Goal: Information Seeking & Learning: Learn about a topic

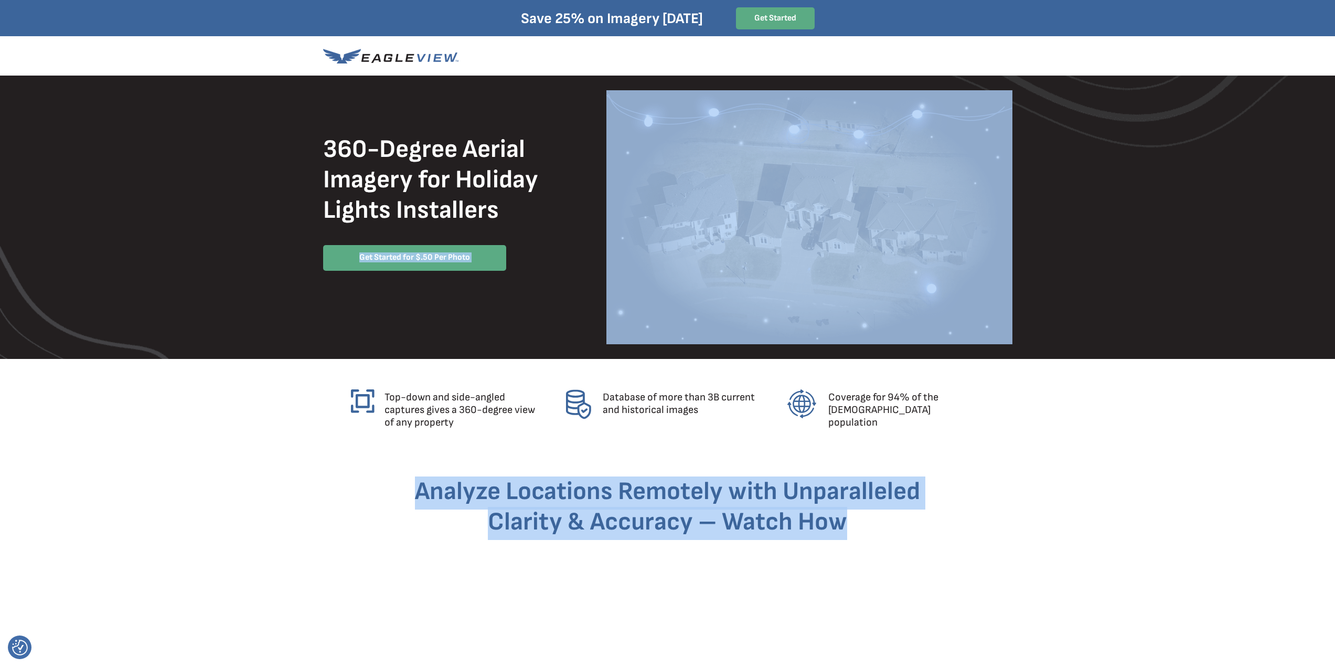
drag, startPoint x: 321, startPoint y: 210, endPoint x: 569, endPoint y: 215, distance: 248.1
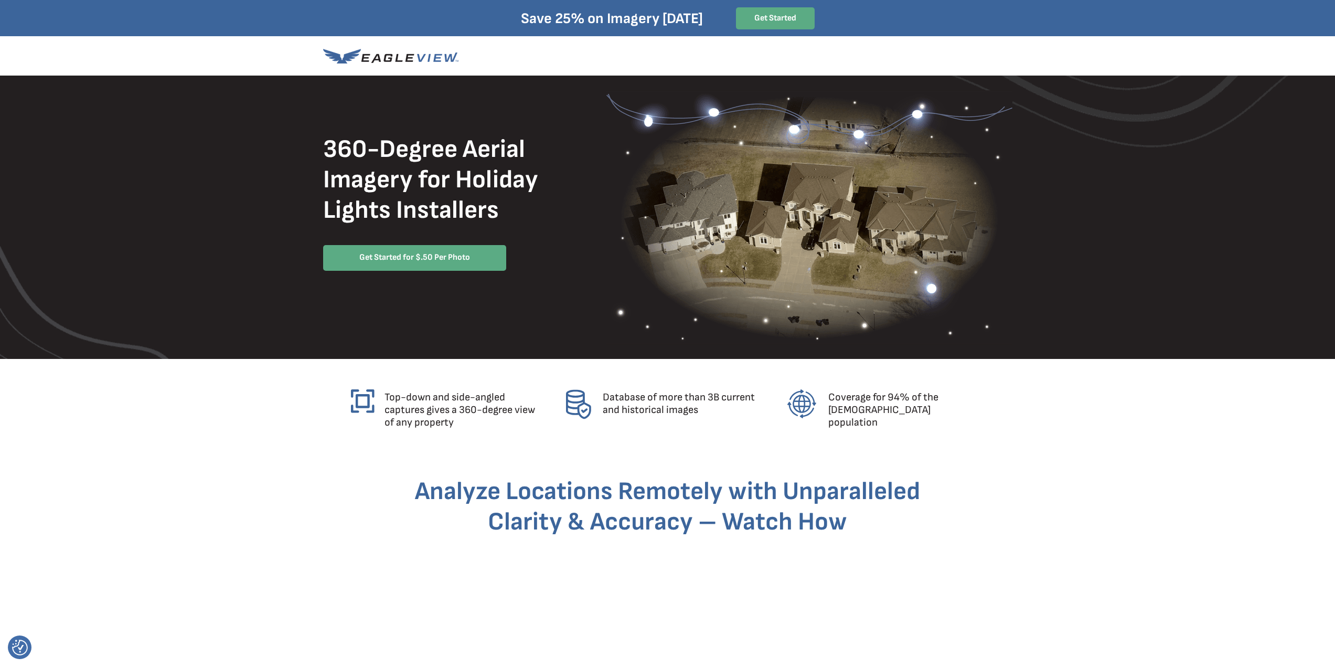
click at [570, 215] on div at bounding box center [667, 217] width 689 height 283
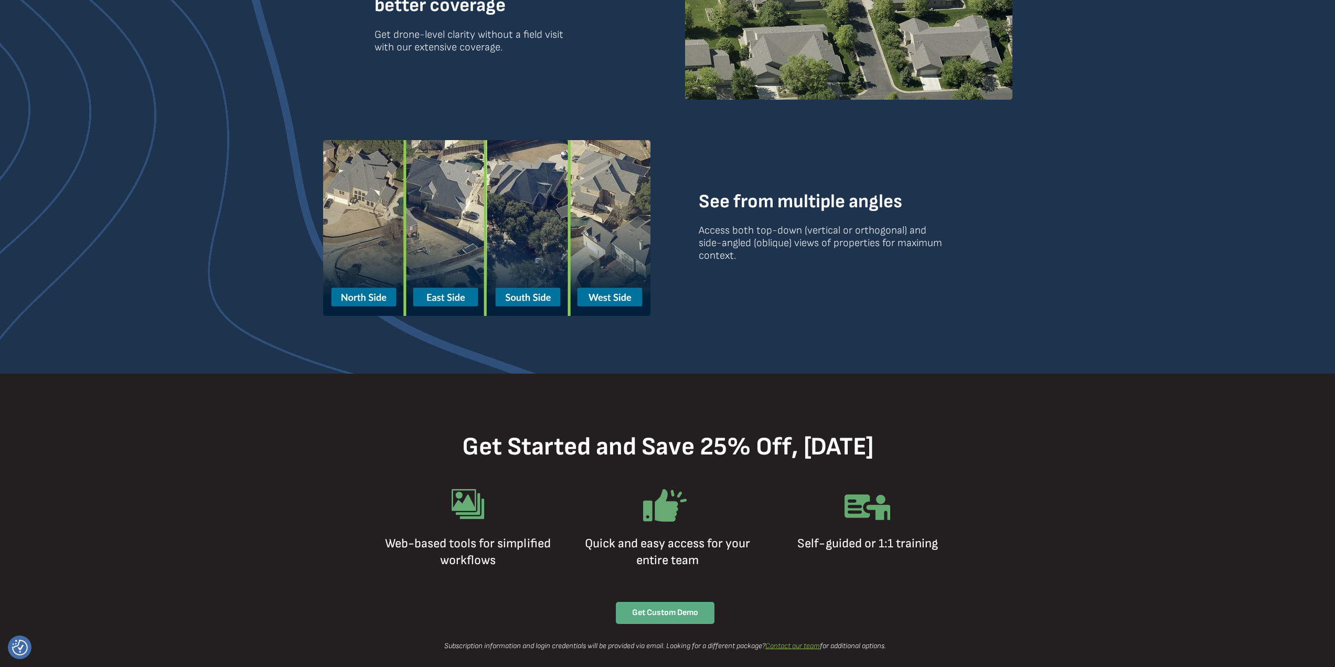
scroll to position [414, 0]
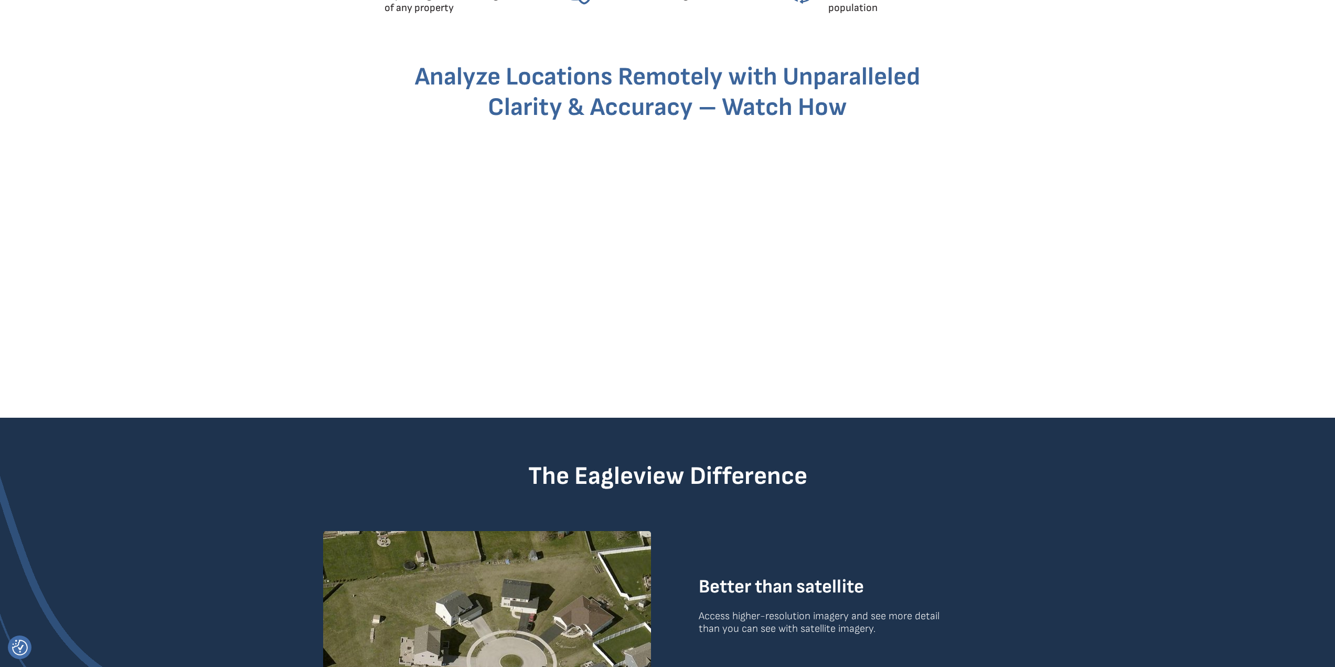
click at [1077, 385] on div at bounding box center [667, 236] width 1335 height 361
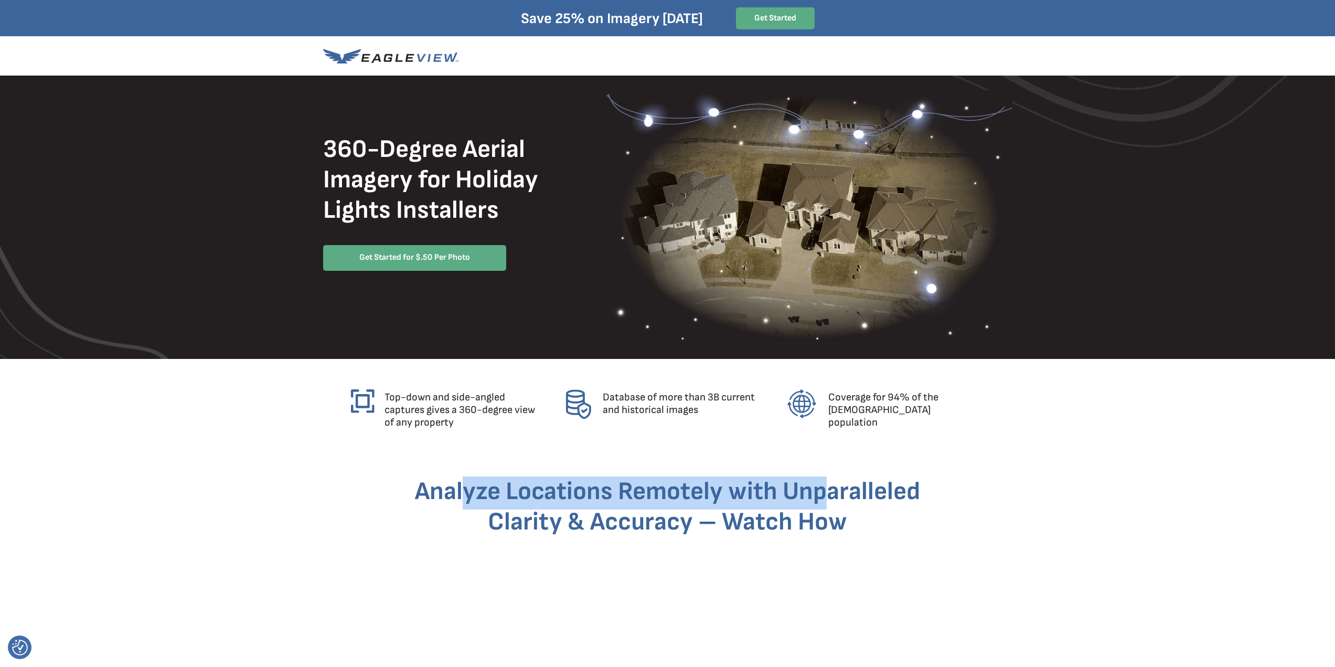
drag, startPoint x: 557, startPoint y: 484, endPoint x: 884, endPoint y: 493, distance: 327.4
click at [827, 493] on span "Analyze Locations Remotely with Unparalleled Clarity & Accuracy – Watch How" at bounding box center [667, 506] width 505 height 60
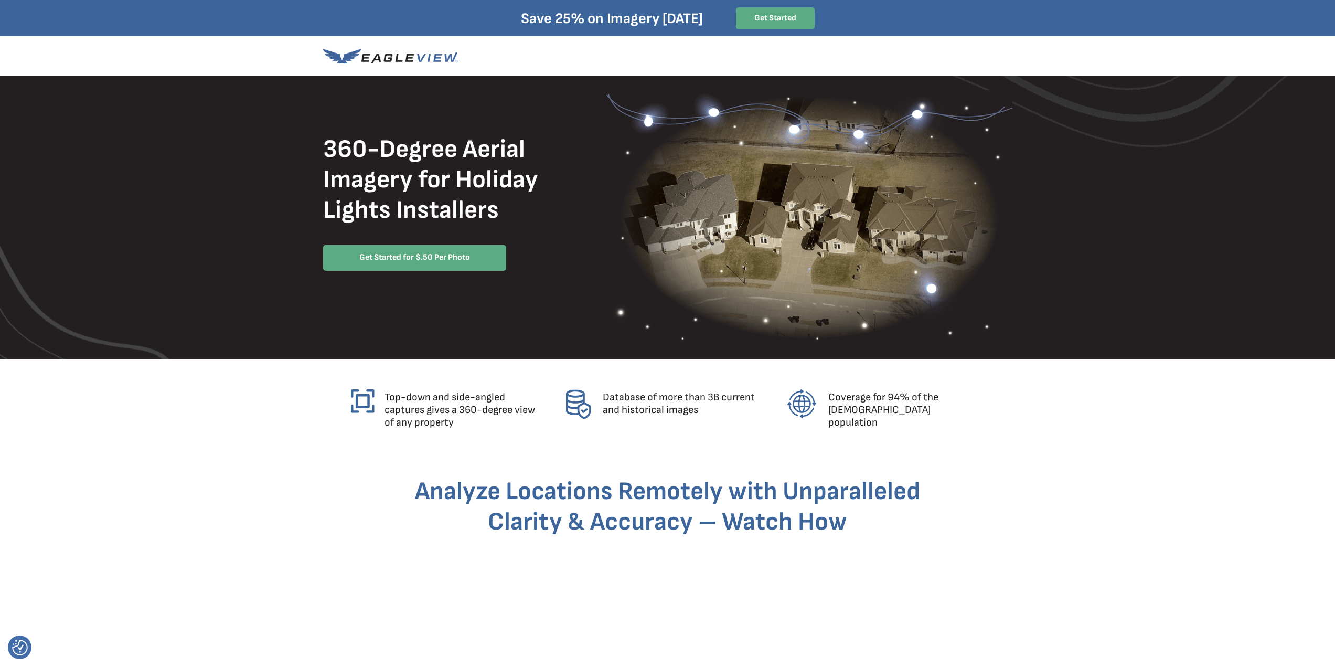
click at [884, 493] on span "Analyze Locations Remotely with Unparalleled Clarity & Accuracy – Watch How" at bounding box center [667, 506] width 505 height 60
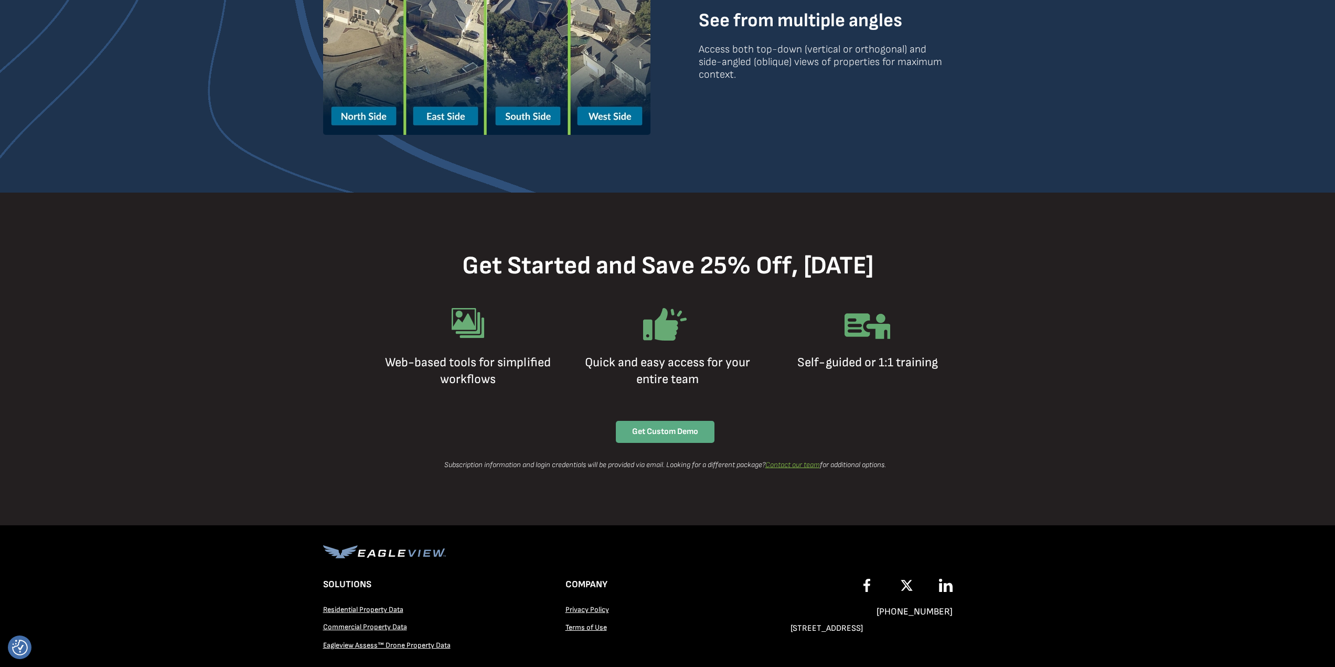
scroll to position [1399, 0]
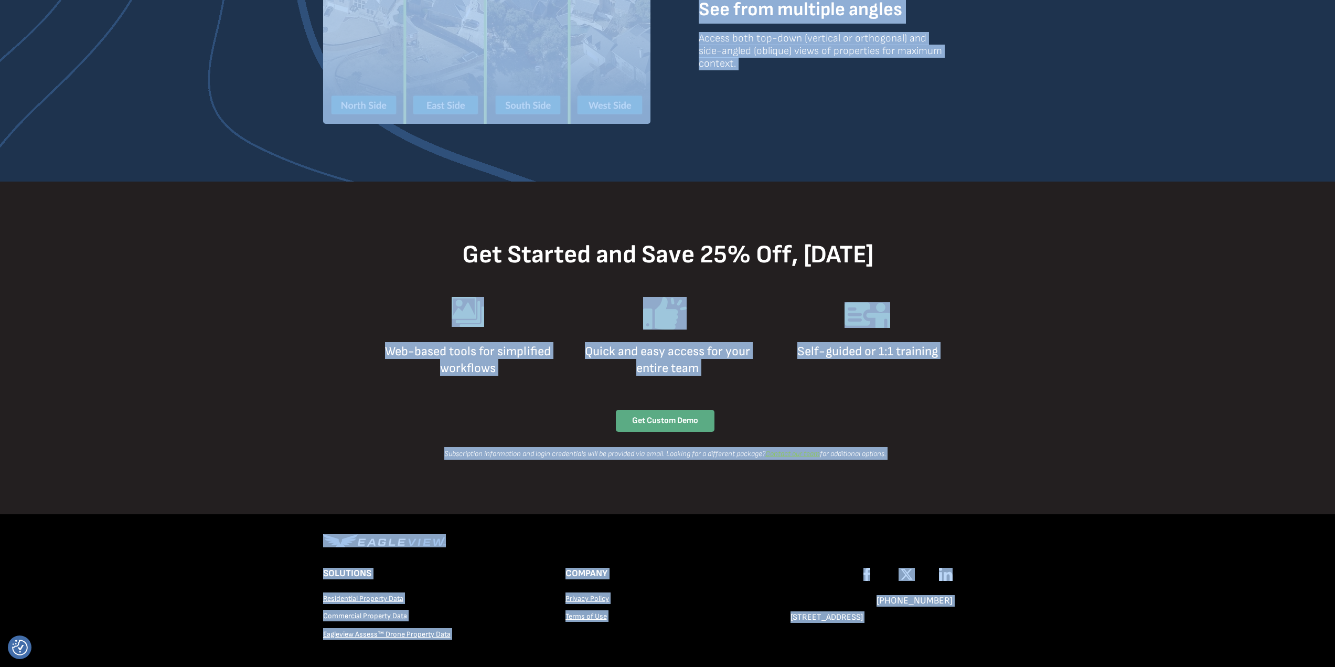
drag, startPoint x: 383, startPoint y: 345, endPoint x: 510, endPoint y: 387, distance: 133.7
click at [510, 387] on div at bounding box center [667, 347] width 689 height 333
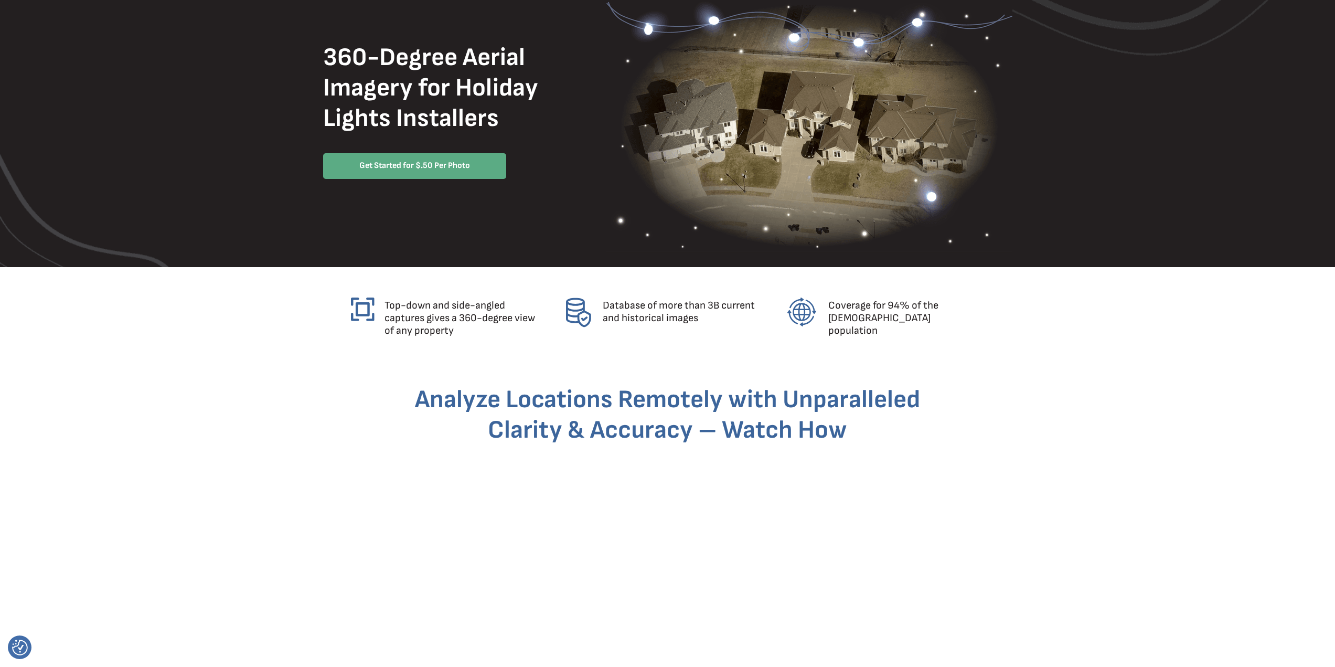
scroll to position [175, 0]
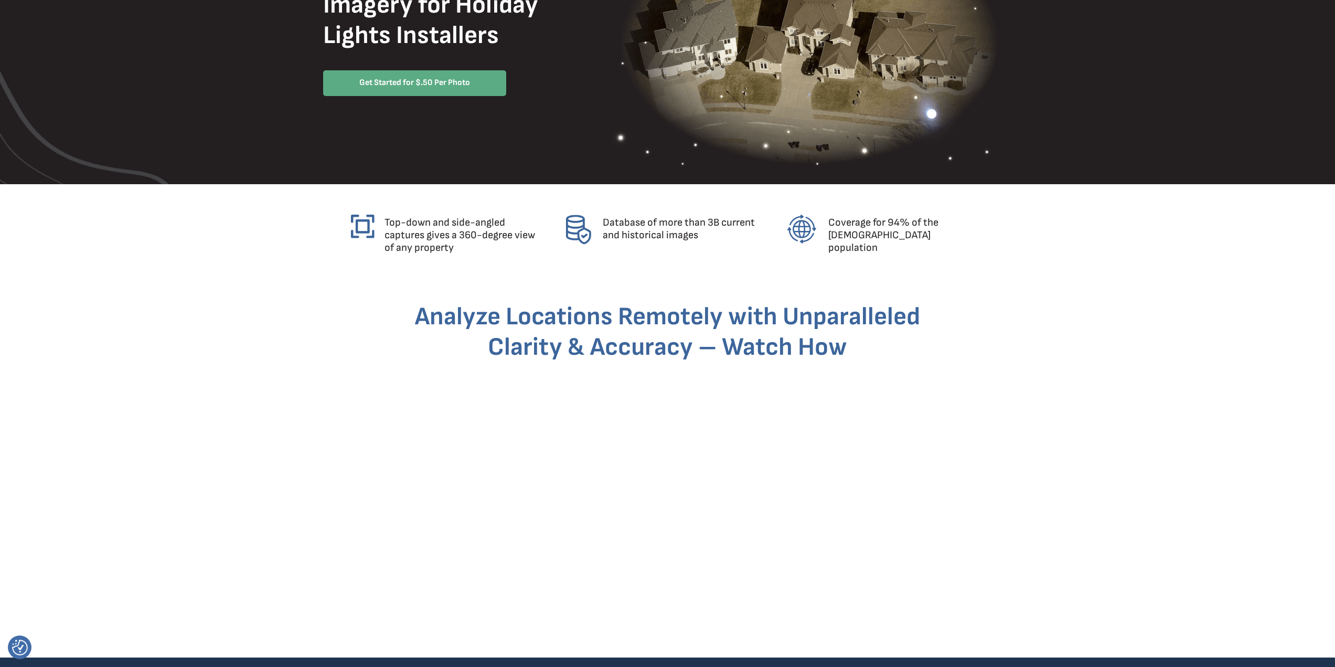
drag, startPoint x: 405, startPoint y: 206, endPoint x: 507, endPoint y: 261, distance: 115.7
click at [507, 261] on div at bounding box center [667, 240] width 689 height 112
click at [508, 261] on div at bounding box center [667, 240] width 689 height 112
drag, startPoint x: 398, startPoint y: 314, endPoint x: 856, endPoint y: 346, distance: 459.0
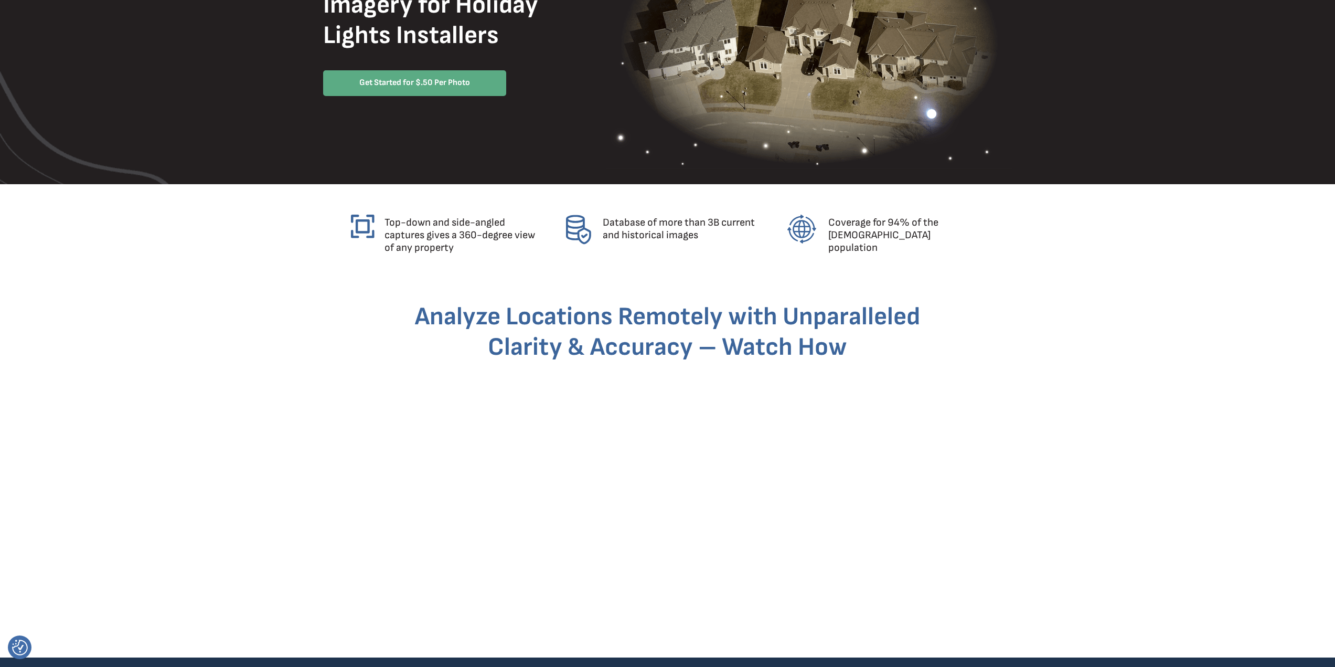
click at [856, 346] on h1 "Analyze Locations Remotely with Unparalleled Clarity & Accuracy – Watch How" at bounding box center [667, 334] width 517 height 61
drag, startPoint x: 665, startPoint y: 335, endPoint x: 370, endPoint y: 309, distance: 295.9
click at [408, 309] on div at bounding box center [667, 476] width 689 height 361
click at [437, 315] on span "Analyze Locations Remotely with Unparalleled Clarity & Accuracy – Watch How" at bounding box center [667, 332] width 505 height 60
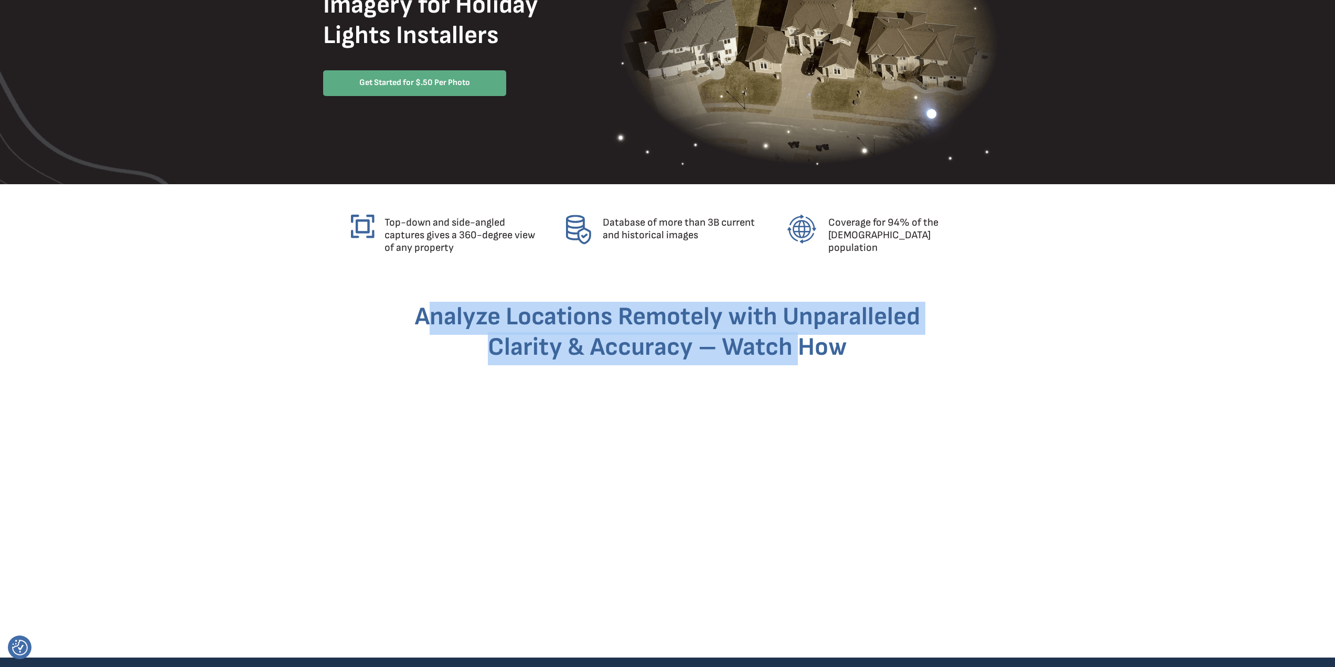
drag, startPoint x: 425, startPoint y: 317, endPoint x: 800, endPoint y: 350, distance: 376.4
click at [800, 350] on span "Analyze Locations Remotely with Unparalleled Clarity & Accuracy – Watch How" at bounding box center [667, 332] width 505 height 60
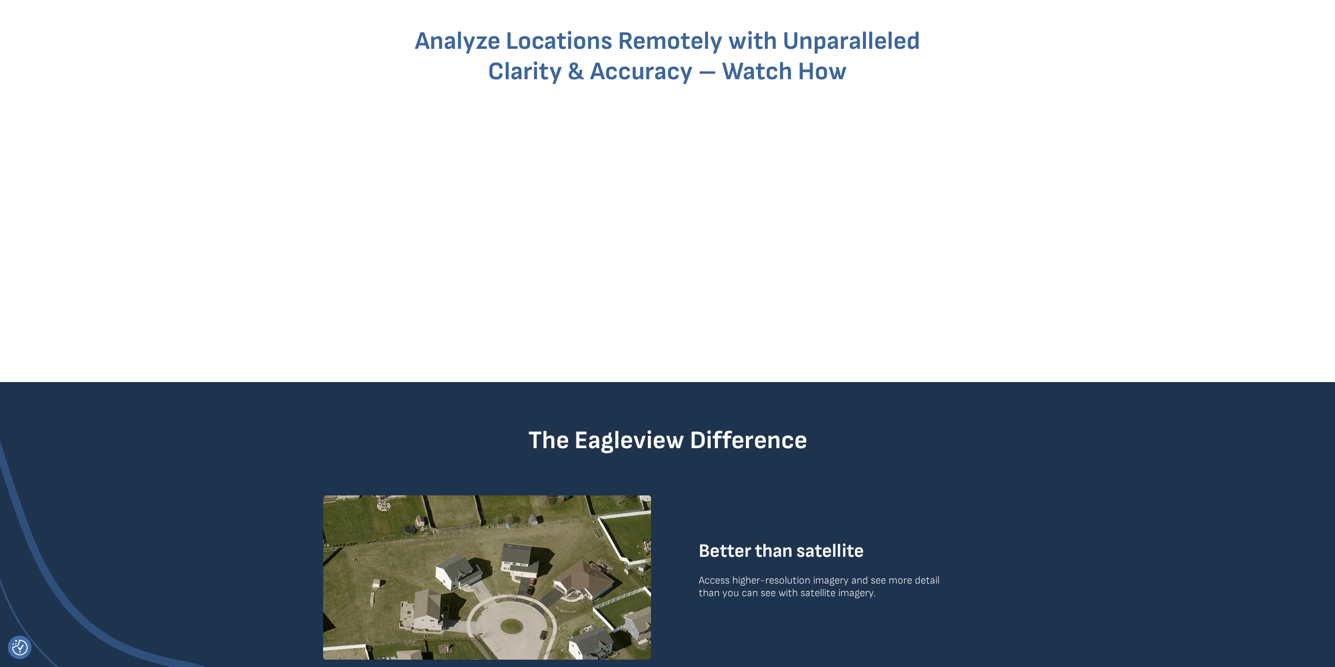
scroll to position [525, 0]
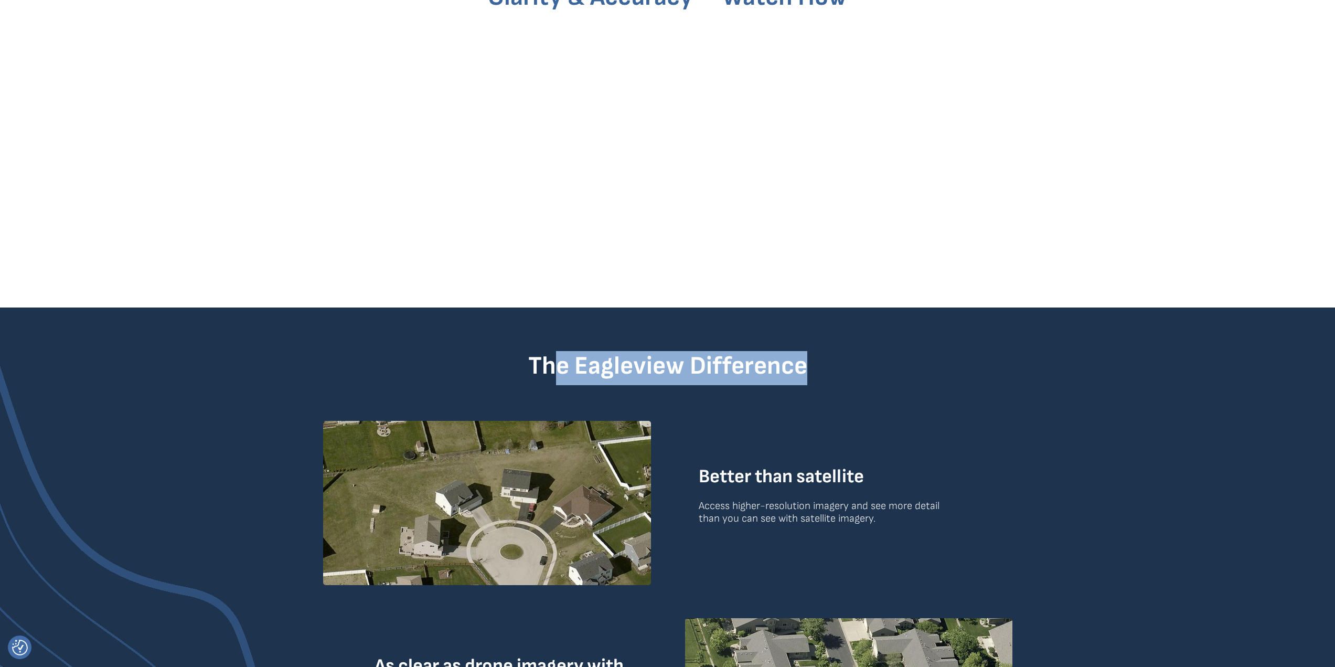
drag, startPoint x: 651, startPoint y: 357, endPoint x: 822, endPoint y: 361, distance: 171.0
click at [822, 361] on h2 "The Eagleview Difference" at bounding box center [667, 370] width 443 height 30
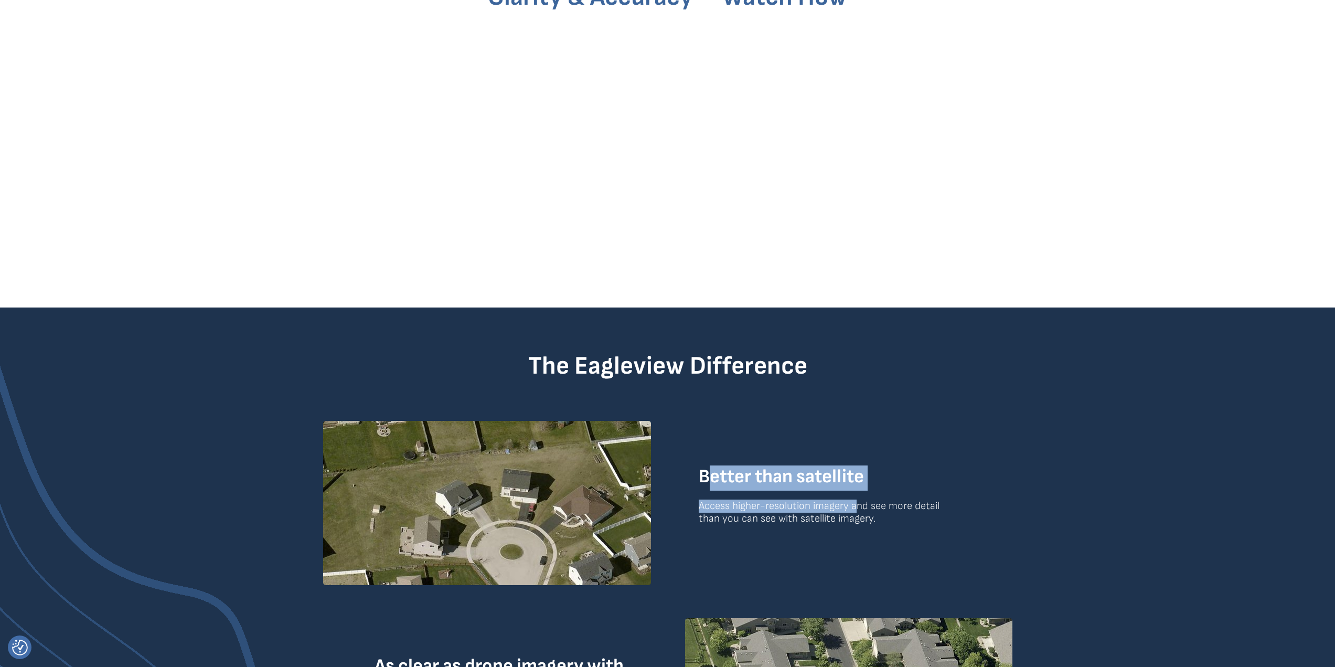
drag, startPoint x: 713, startPoint y: 479, endPoint x: 855, endPoint y: 506, distance: 144.6
click at [855, 506] on span "Access higher-resolution imagery and see more detail than you can see with sate…" at bounding box center [819, 511] width 241 height 25
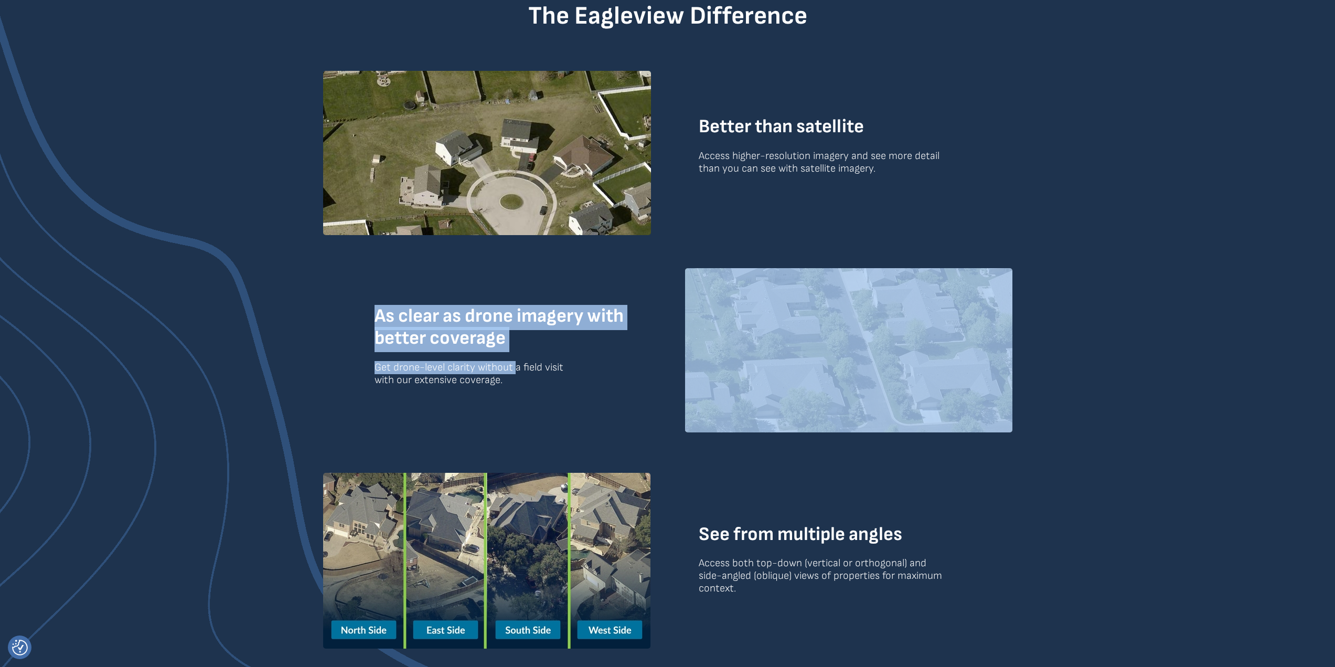
drag, startPoint x: 381, startPoint y: 311, endPoint x: 519, endPoint y: 373, distance: 151.2
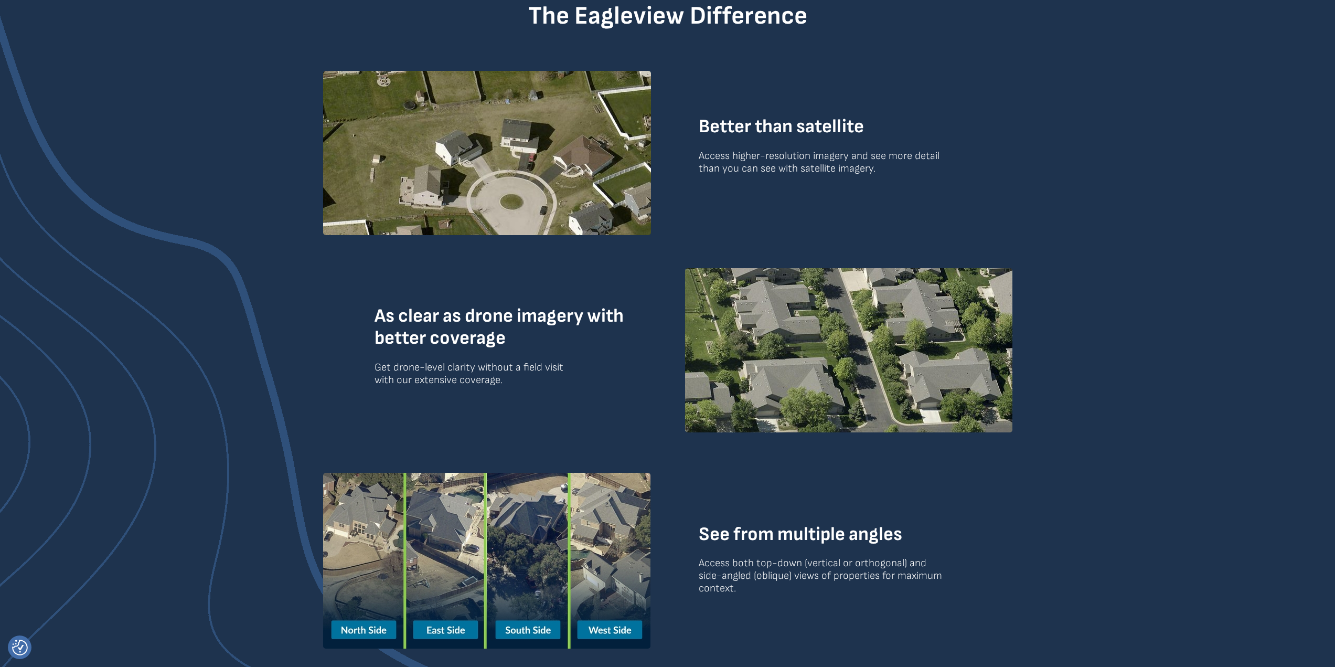
click at [519, 373] on span "Get drone-level clarity without a field visit with our extensive coverage." at bounding box center [469, 373] width 189 height 25
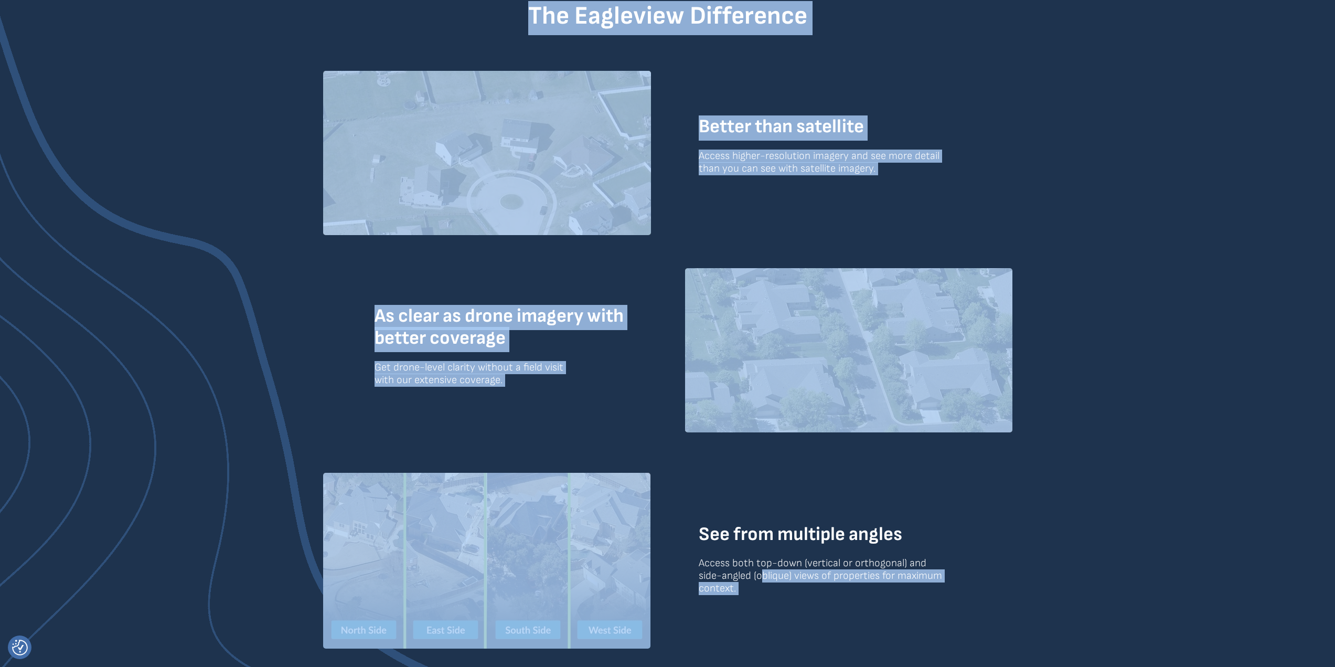
drag, startPoint x: 691, startPoint y: 527, endPoint x: 771, endPoint y: 570, distance: 90.3
click at [764, 570] on div "Top-down and side-angled captures gives a 360-degree view of any property Datab…" at bounding box center [667, 191] width 1335 height 2130
click at [771, 570] on span "Access both top-down (vertical or orthogonal) and side-angled (oblique) views o…" at bounding box center [820, 576] width 243 height 38
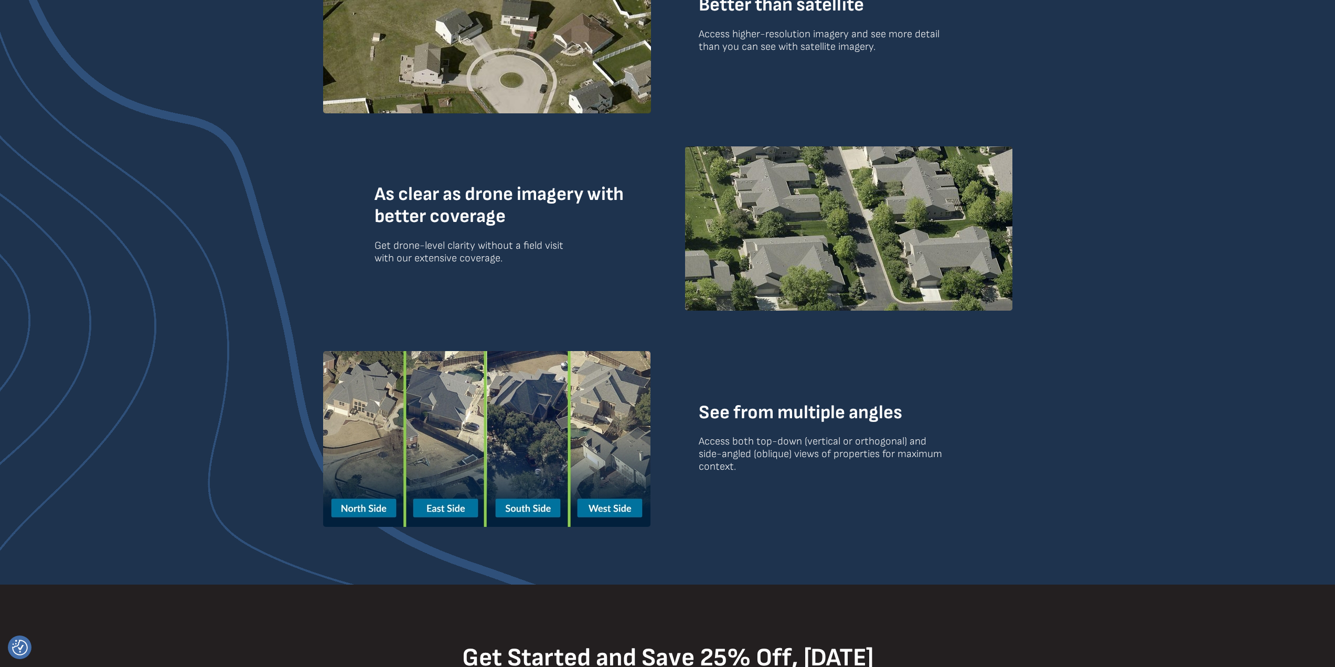
scroll to position [1224, 0]
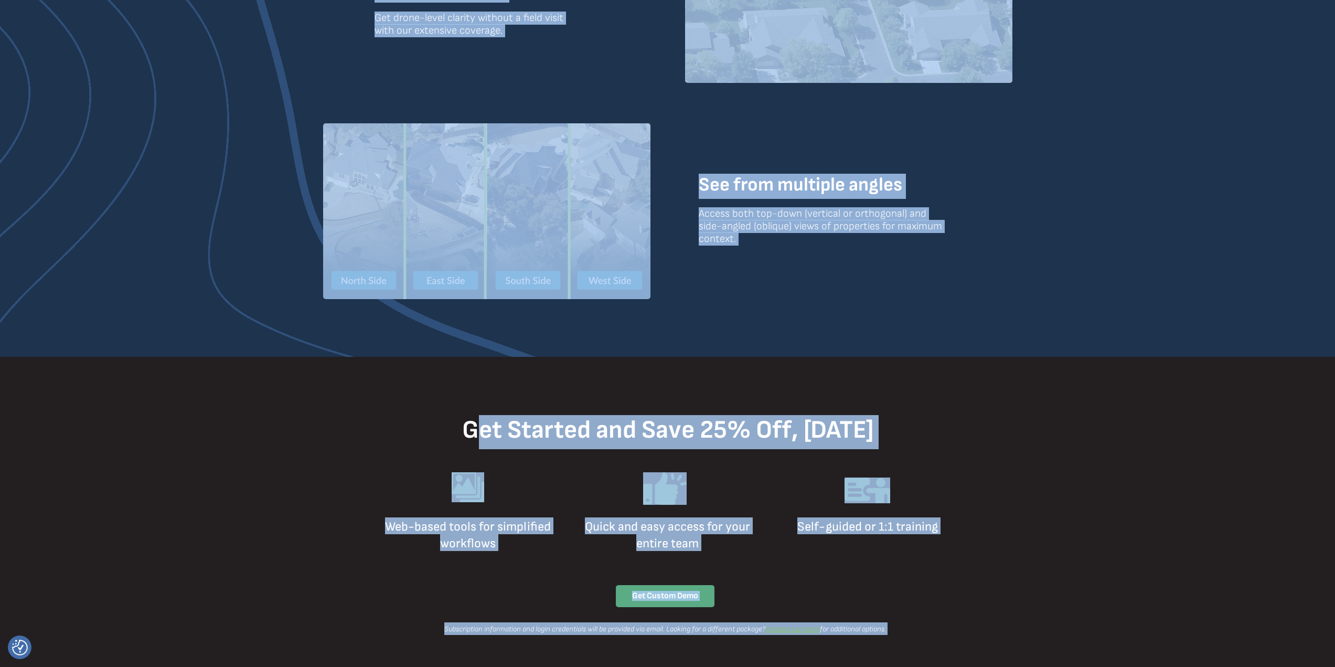
drag, startPoint x: 487, startPoint y: 434, endPoint x: 849, endPoint y: 451, distance: 362.3
click at [807, 436] on span "Get Started and Save 25% Off, Today" at bounding box center [667, 430] width 411 height 30
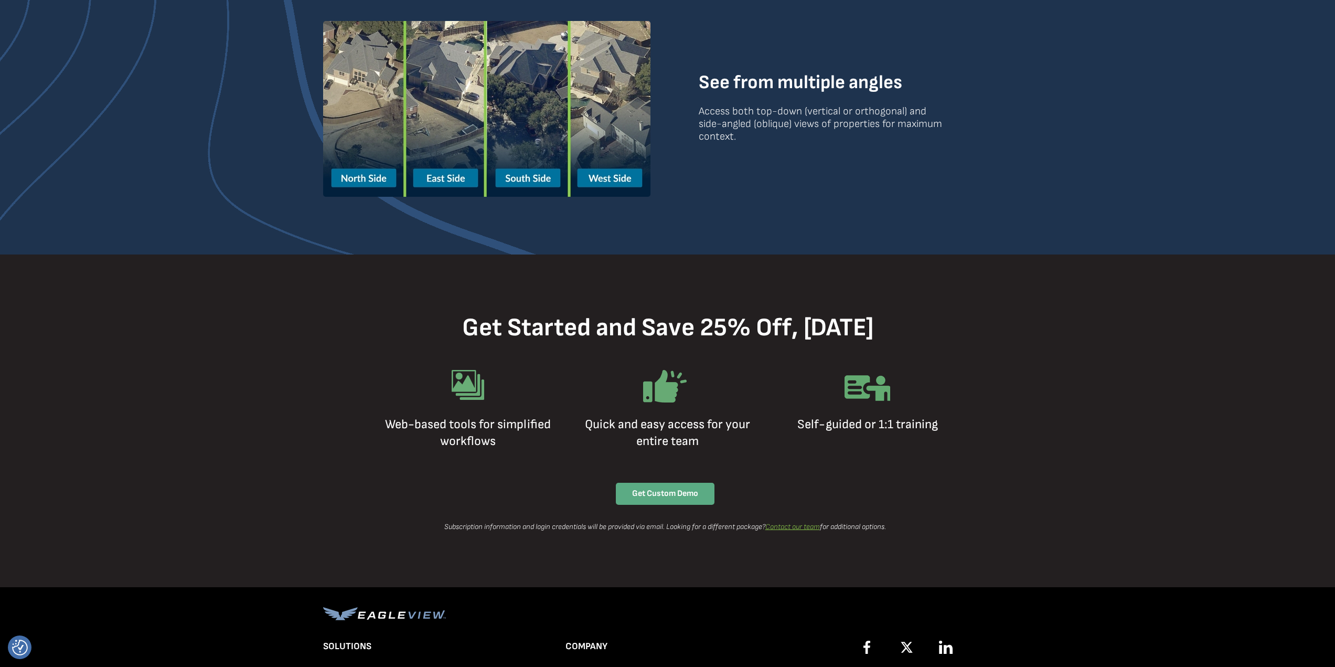
scroll to position [1399, 0]
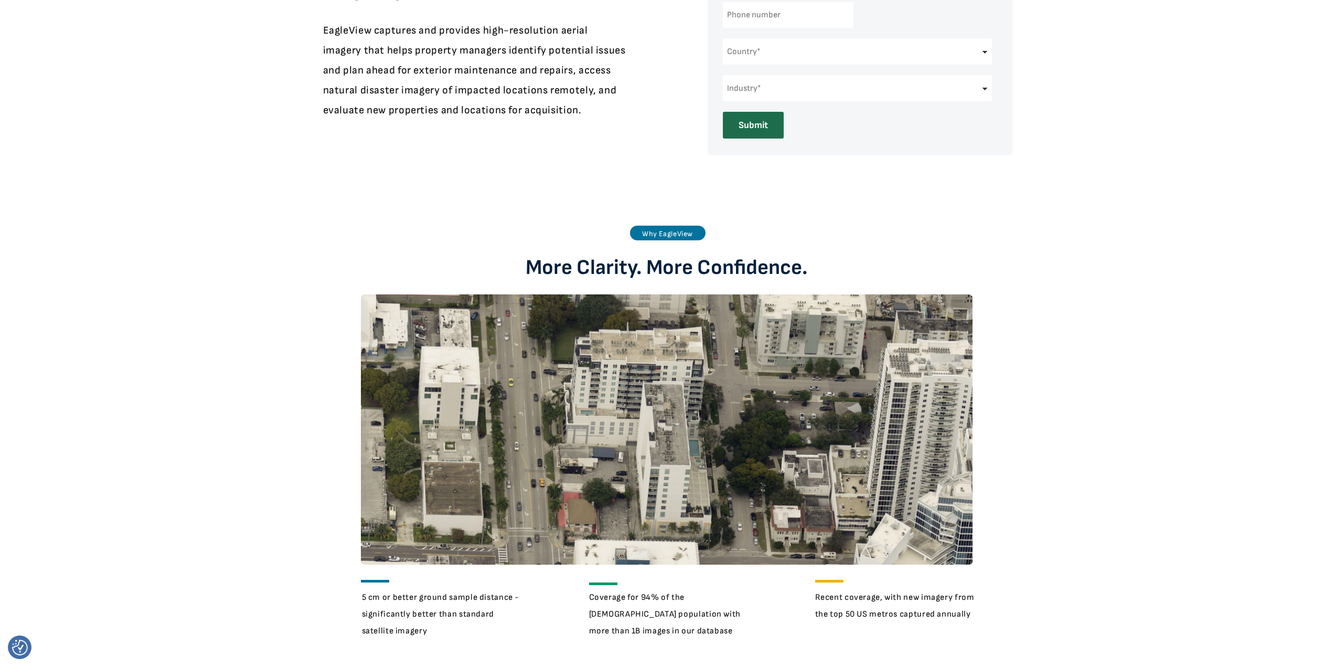
scroll to position [449, 0]
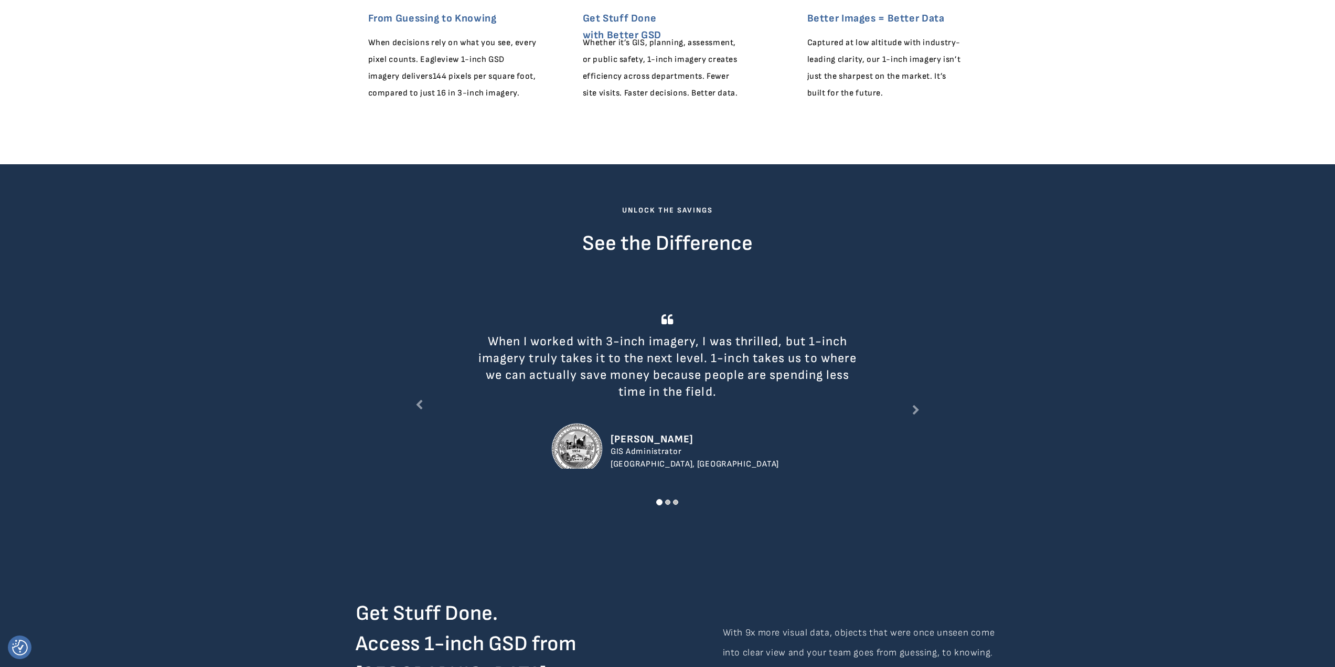
scroll to position [1049, 0]
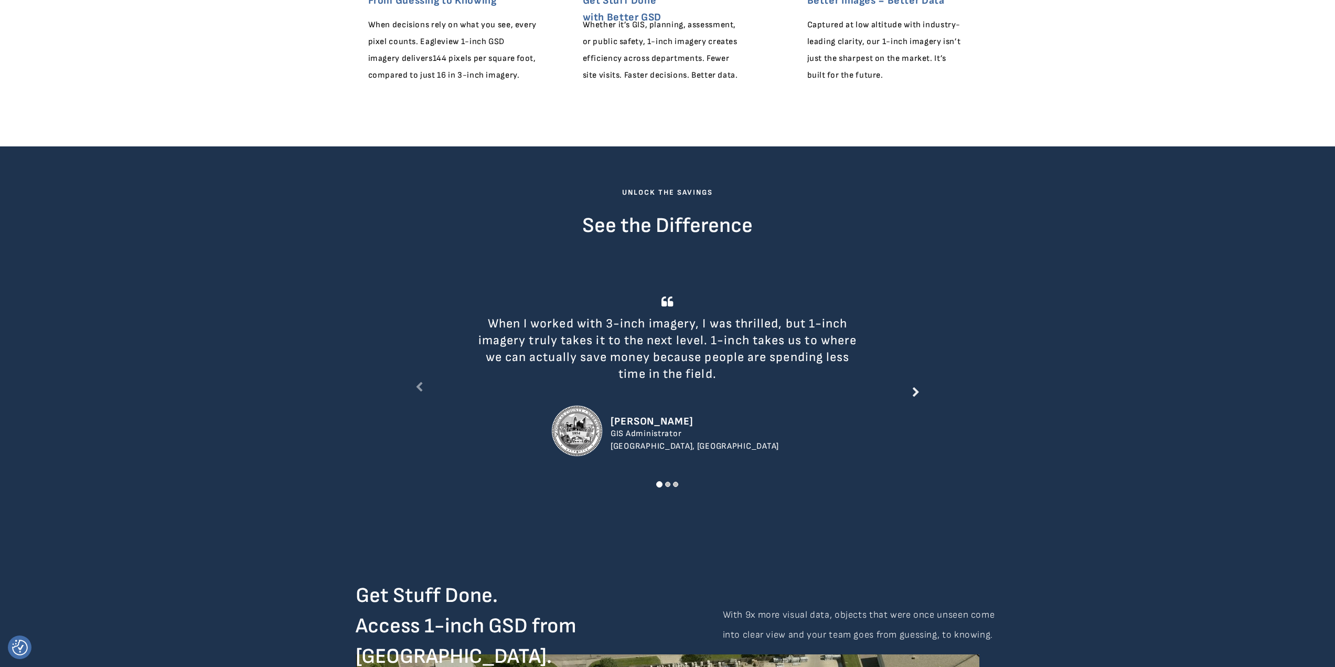
click at [915, 395] on icon at bounding box center [915, 392] width 7 height 10
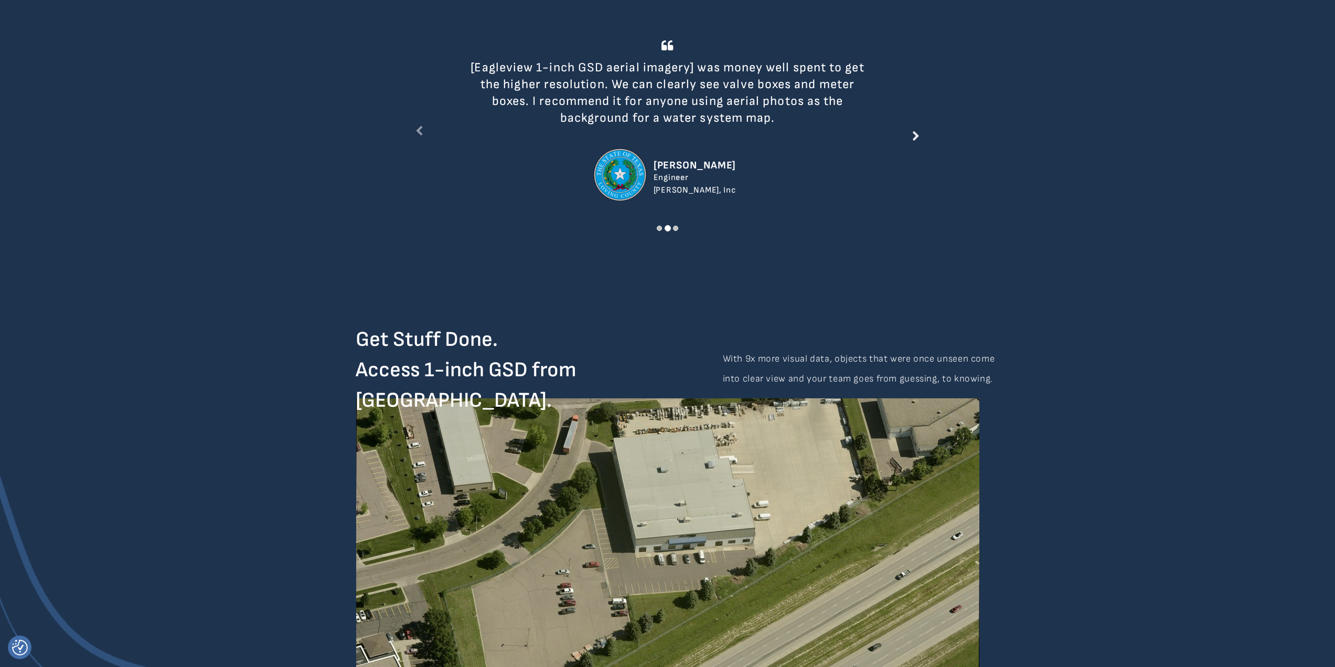
scroll to position [1308, 0]
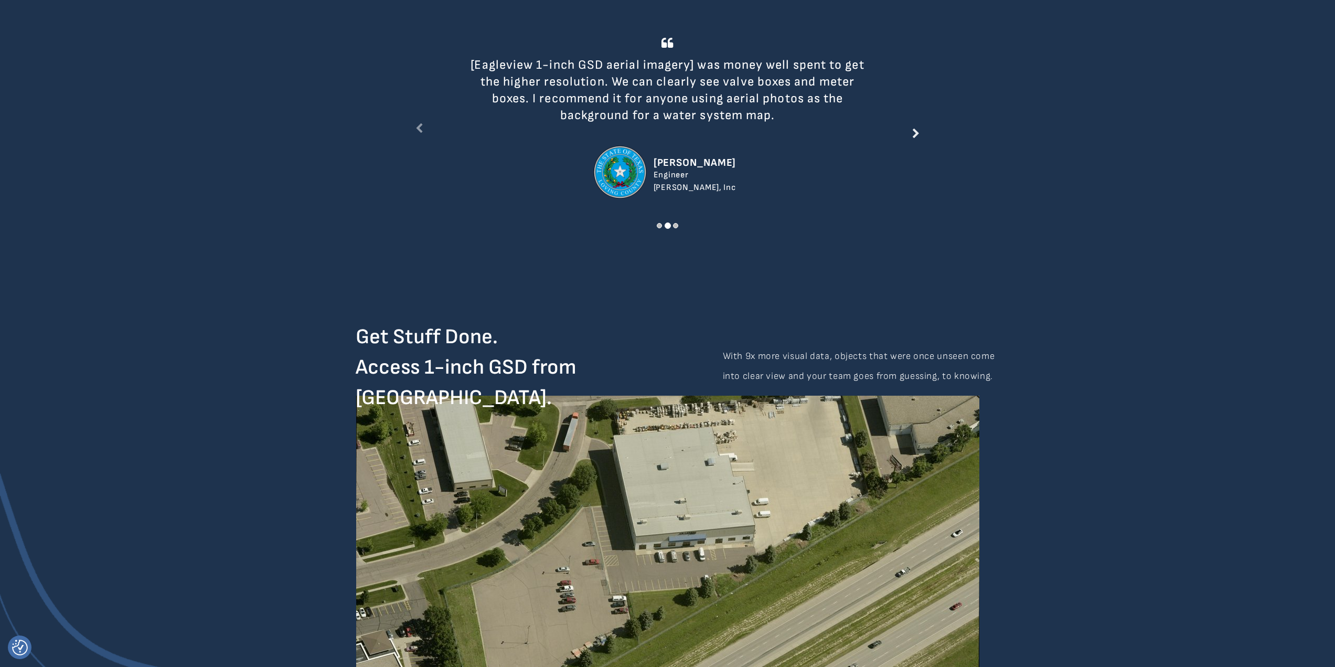
click at [911, 129] on link at bounding box center [915, 128] width 85 height 10
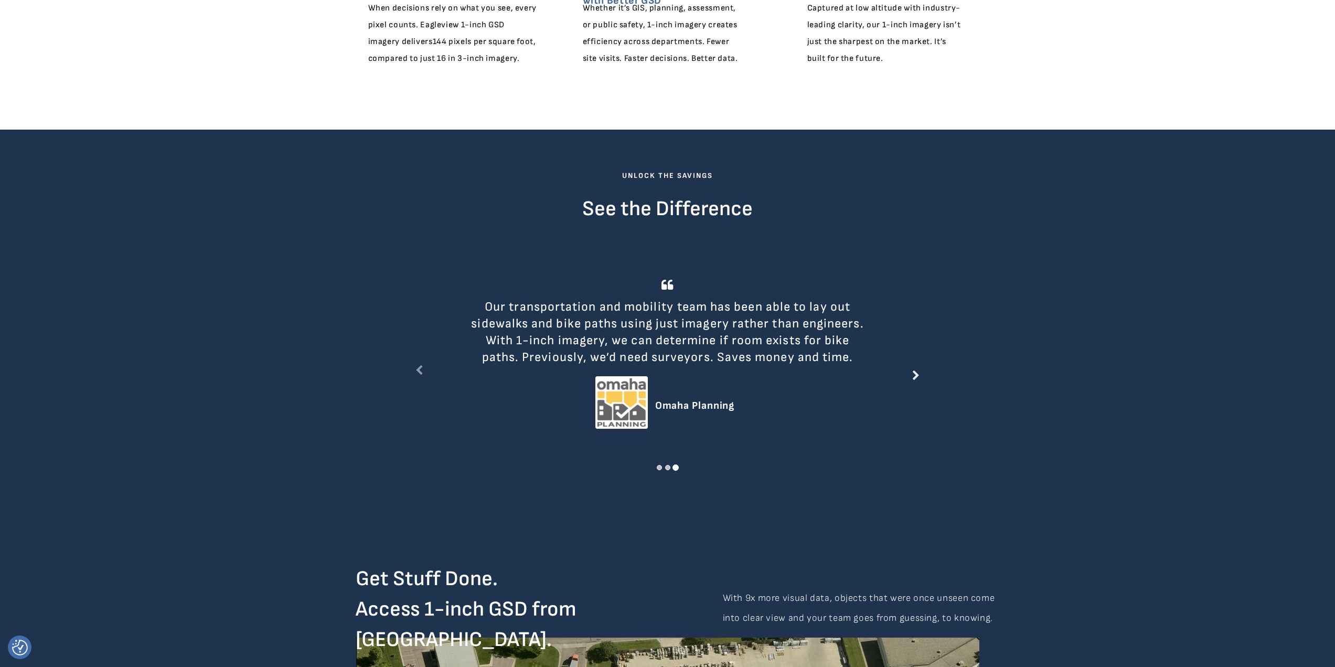
scroll to position [1023, 0]
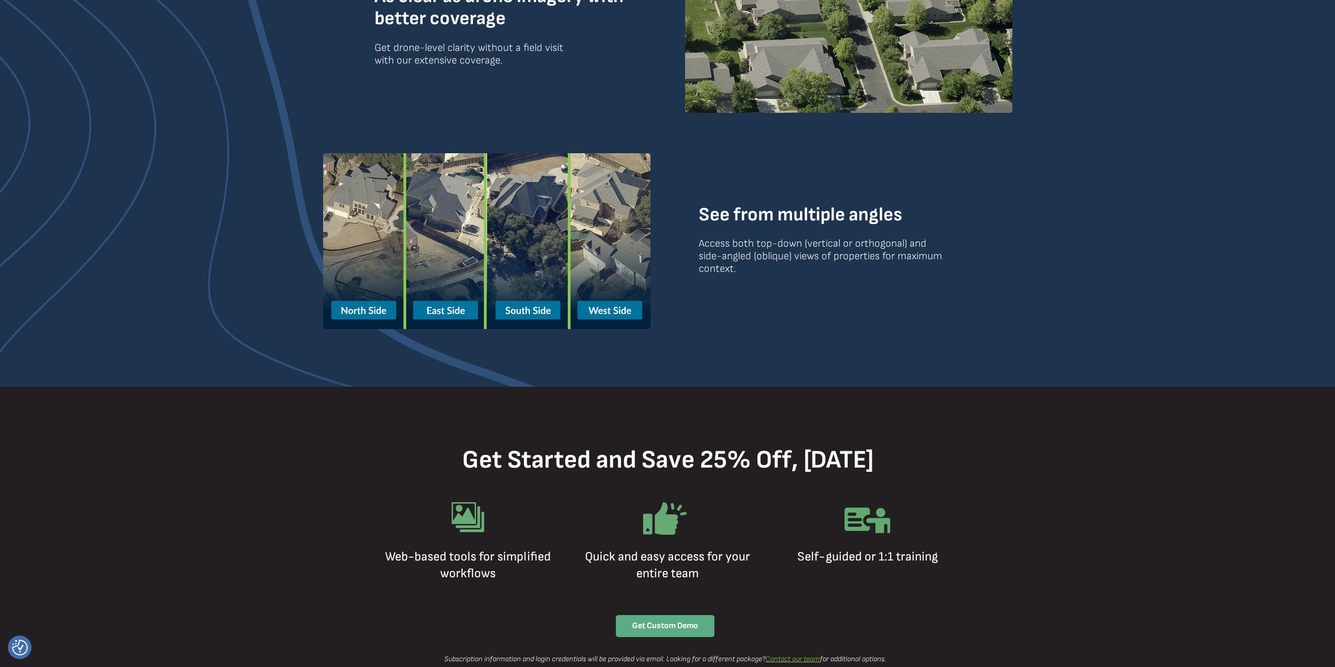
scroll to position [1463, 0]
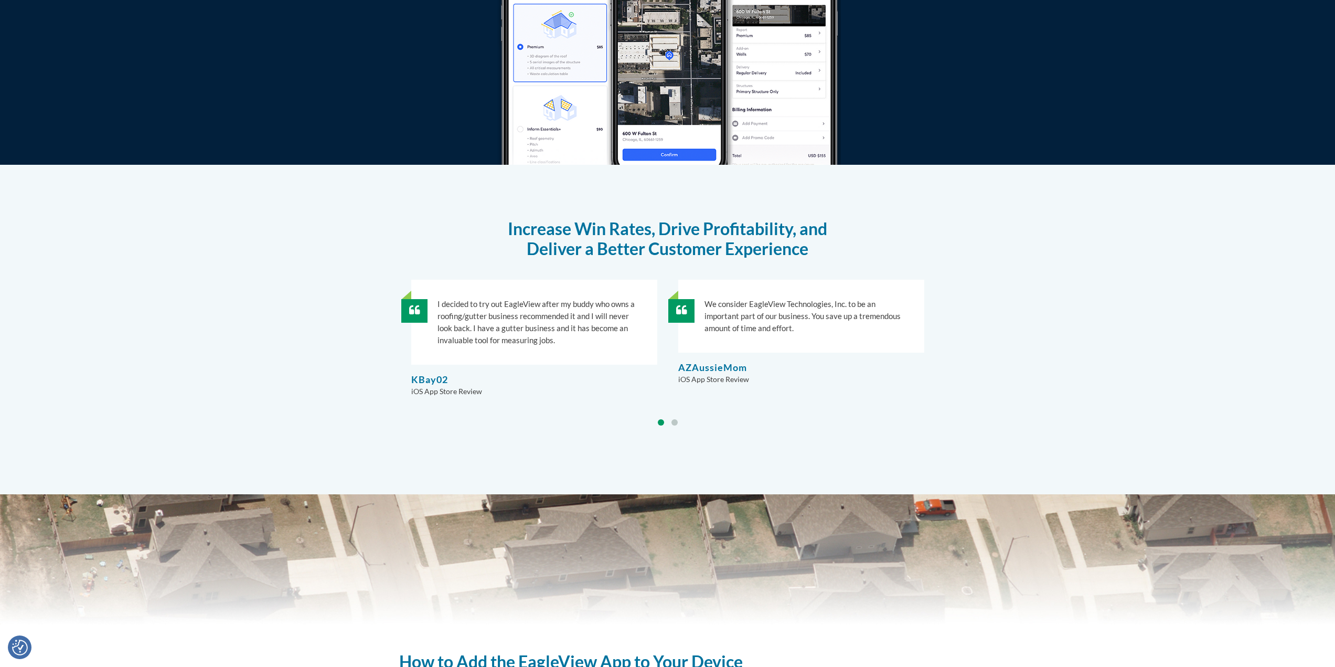
scroll to position [1049, 0]
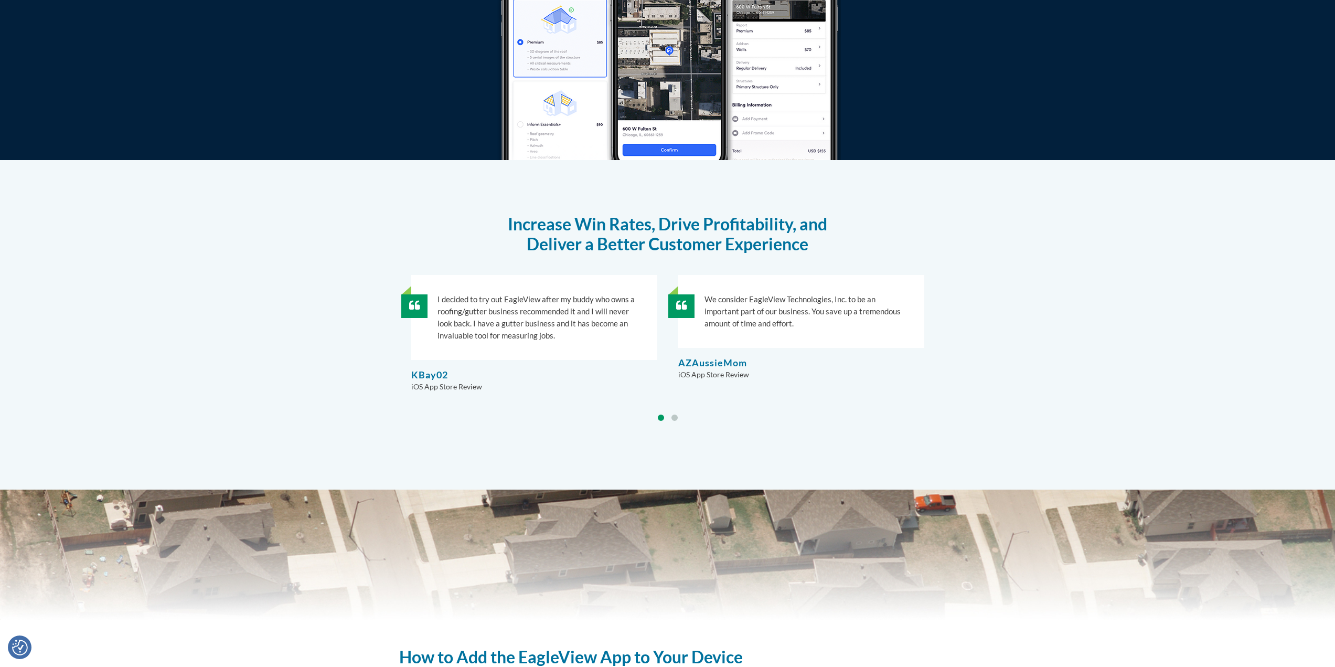
click at [912, 361] on h3 "AZAussieMom" at bounding box center [801, 362] width 246 height 9
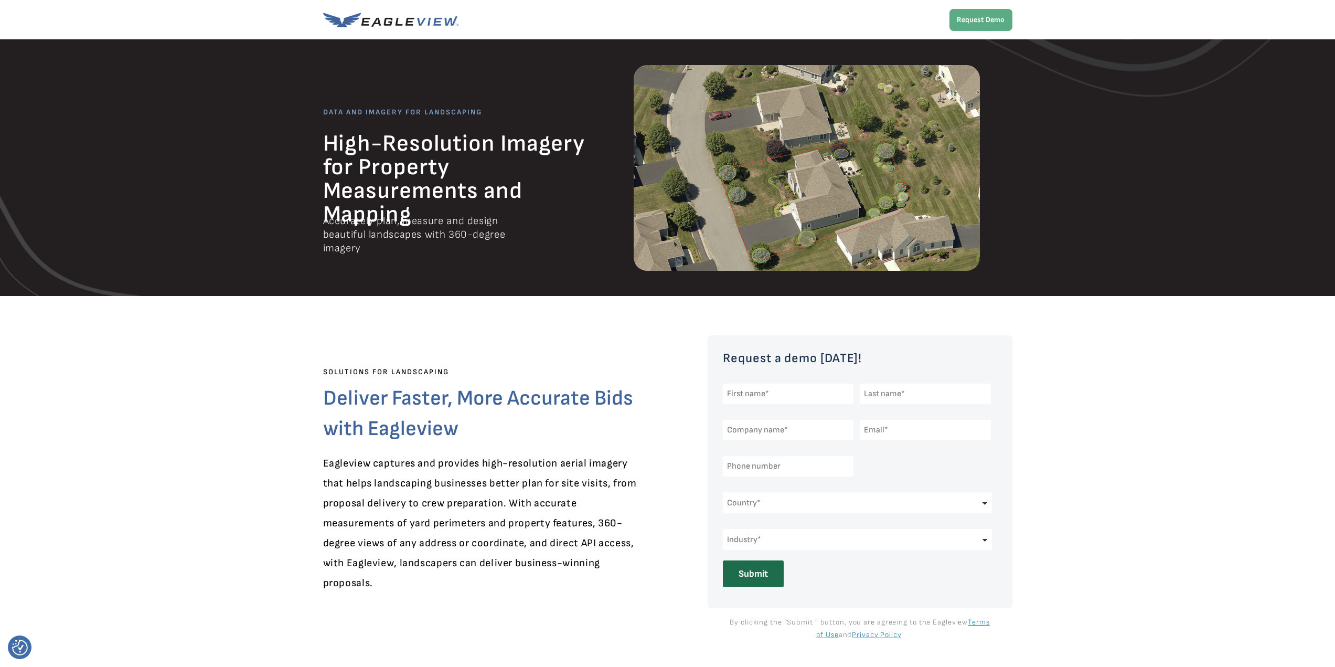
click at [1174, 142] on div at bounding box center [667, 167] width 1335 height 256
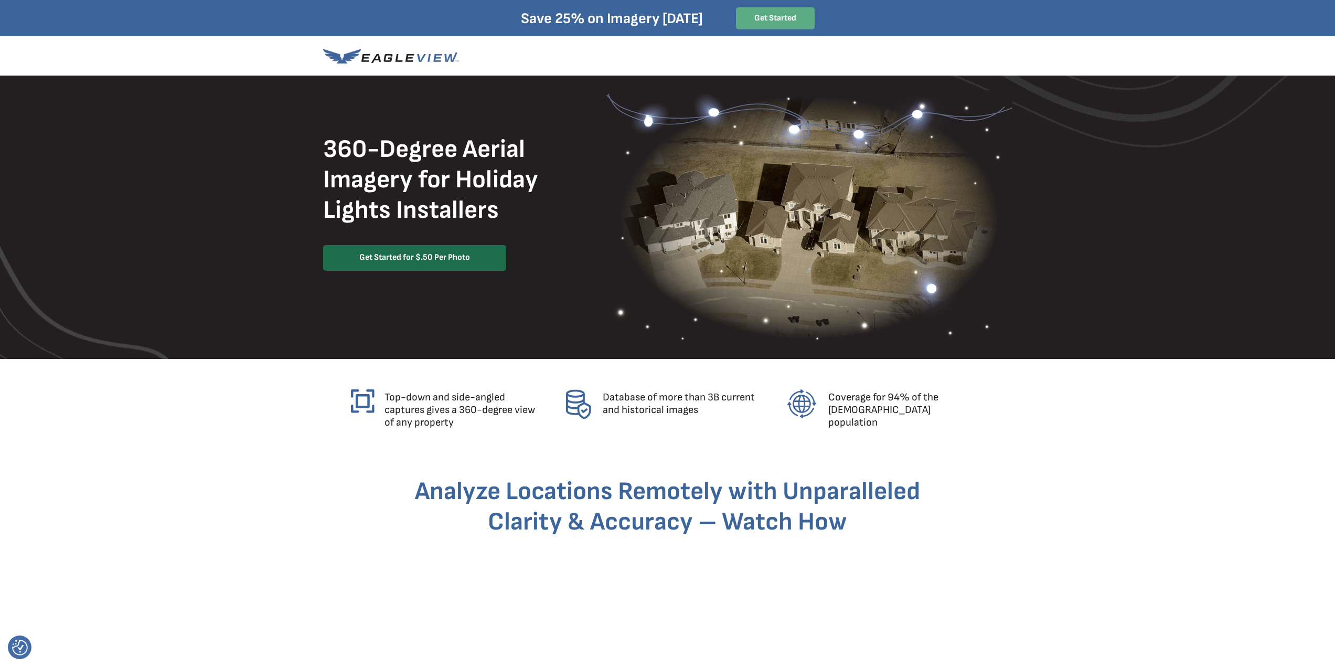
click at [456, 266] on link "Get Started for $.50 Per Photo" at bounding box center [414, 258] width 183 height 26
click at [989, 319] on img at bounding box center [809, 217] width 406 height 254
click at [429, 259] on strong "Get Started for $.50 Per Photo" at bounding box center [414, 257] width 111 height 10
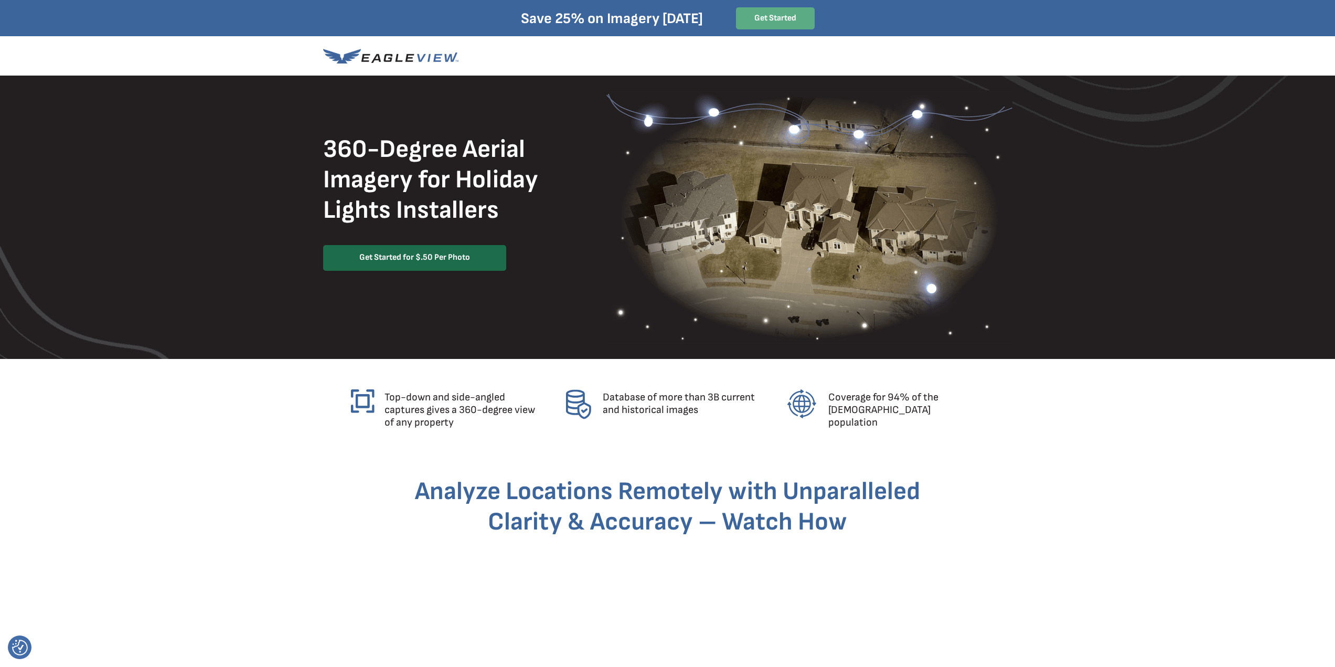
click at [464, 258] on strong "Get Started for $.50 Per Photo" at bounding box center [414, 257] width 111 height 10
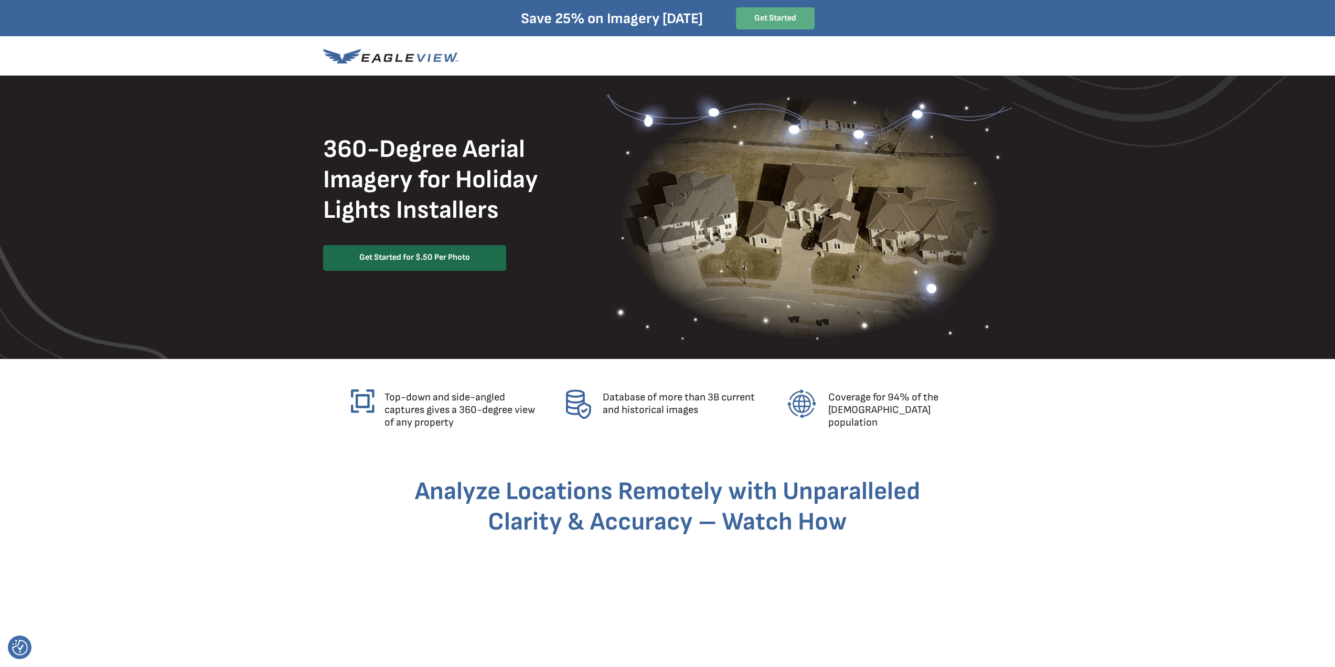
click at [405, 258] on strong "Get Started for $.50 Per Photo" at bounding box center [414, 257] width 111 height 10
drag, startPoint x: 438, startPoint y: 2178, endPoint x: 860, endPoint y: 2563, distance: 570.6
drag, startPoint x: 31, startPoint y: 2156, endPoint x: 216, endPoint y: 2160, distance: 184.7
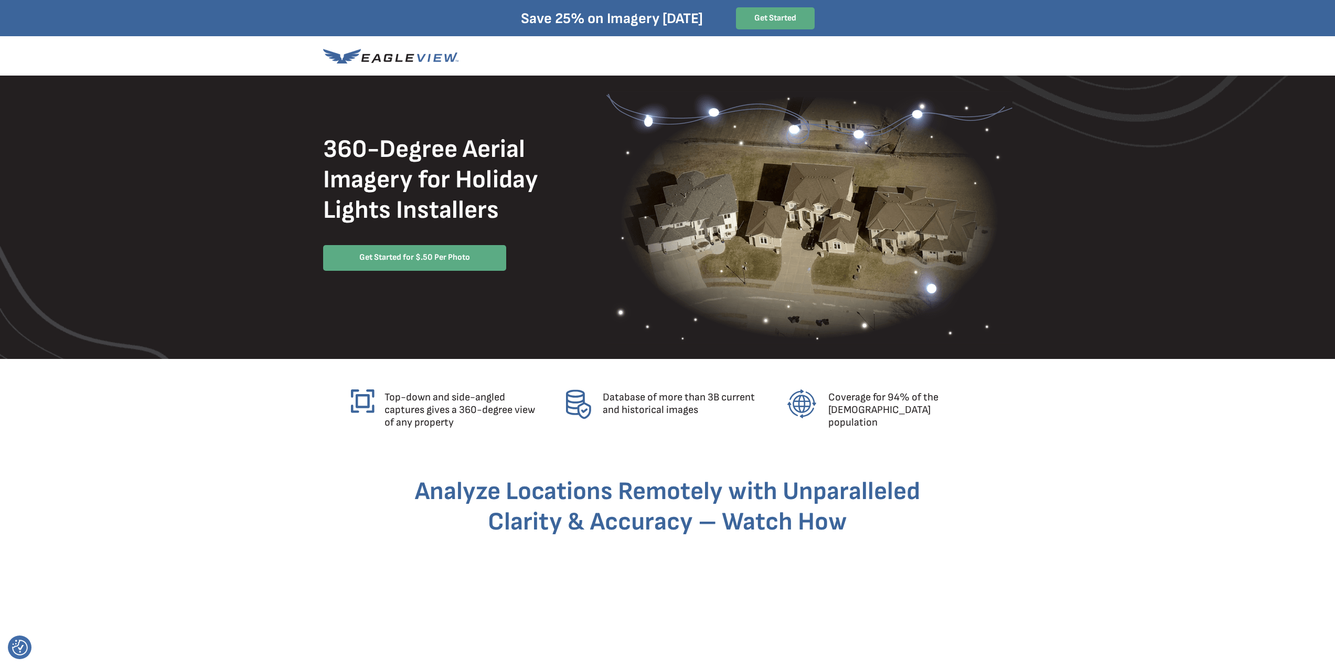
click at [452, 262] on strong "Get Started for $.50 Per Photo" at bounding box center [414, 257] width 111 height 10
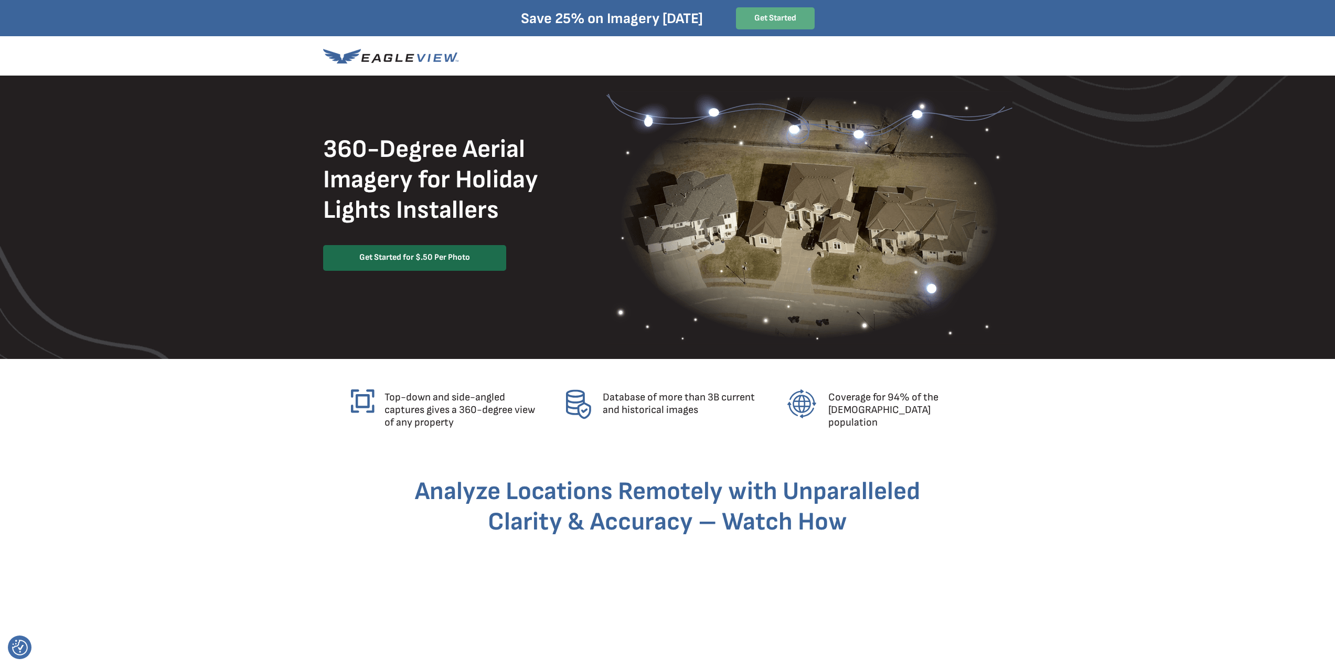
click at [412, 260] on strong "Get Started for $.50 Per Photo" at bounding box center [414, 257] width 111 height 10
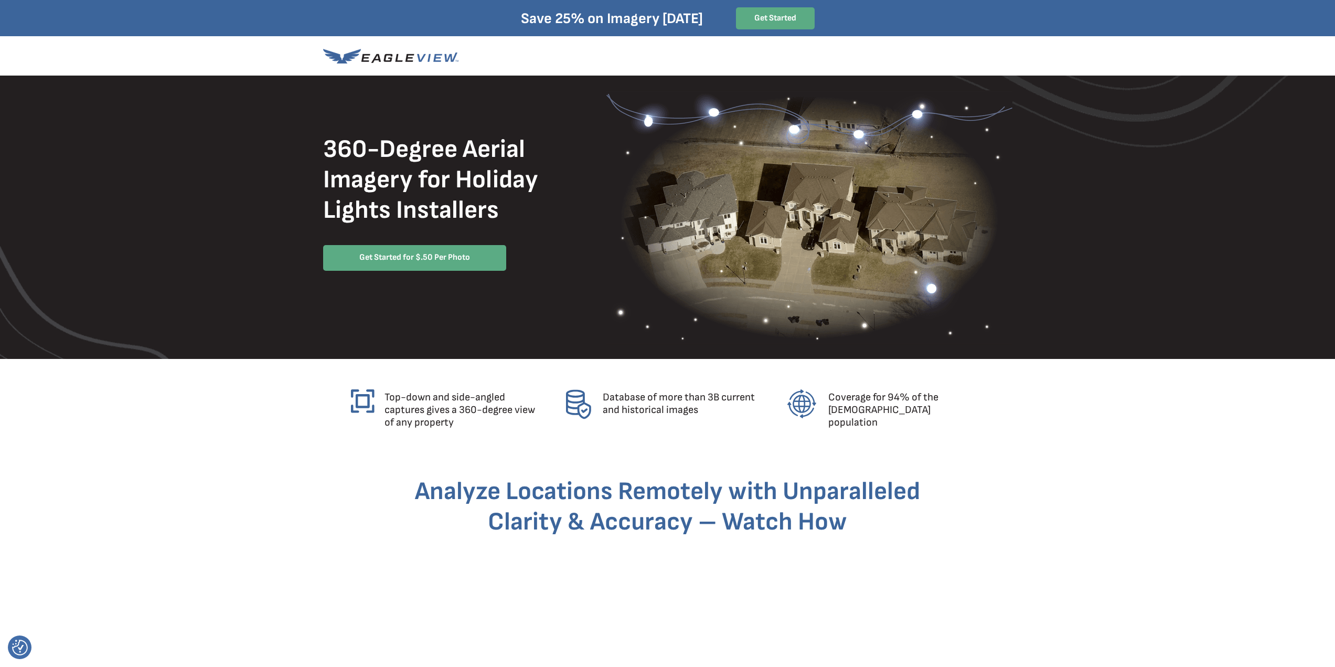
click at [608, 263] on img at bounding box center [809, 217] width 406 height 254
click at [370, 255] on strong "Get Started for $.50 Per Photo" at bounding box center [414, 257] width 111 height 10
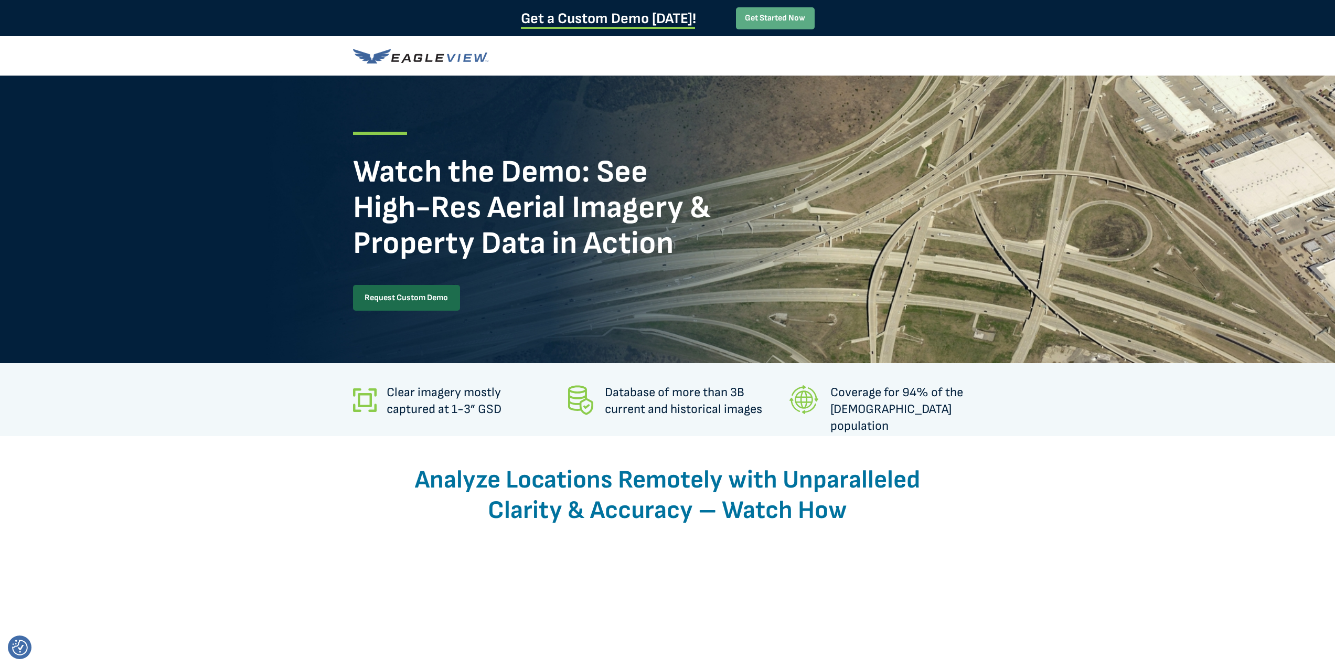
click at [431, 293] on strong "Request Custom Demo" at bounding box center [406, 298] width 83 height 10
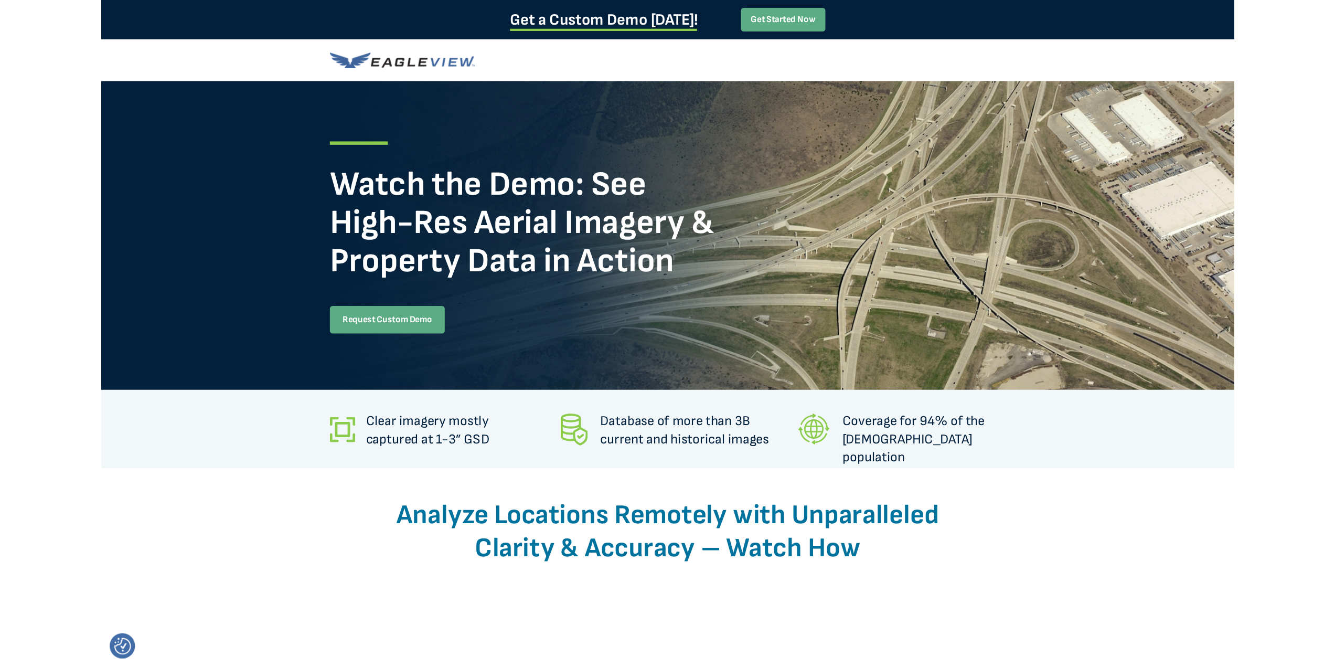
scroll to position [325, 0]
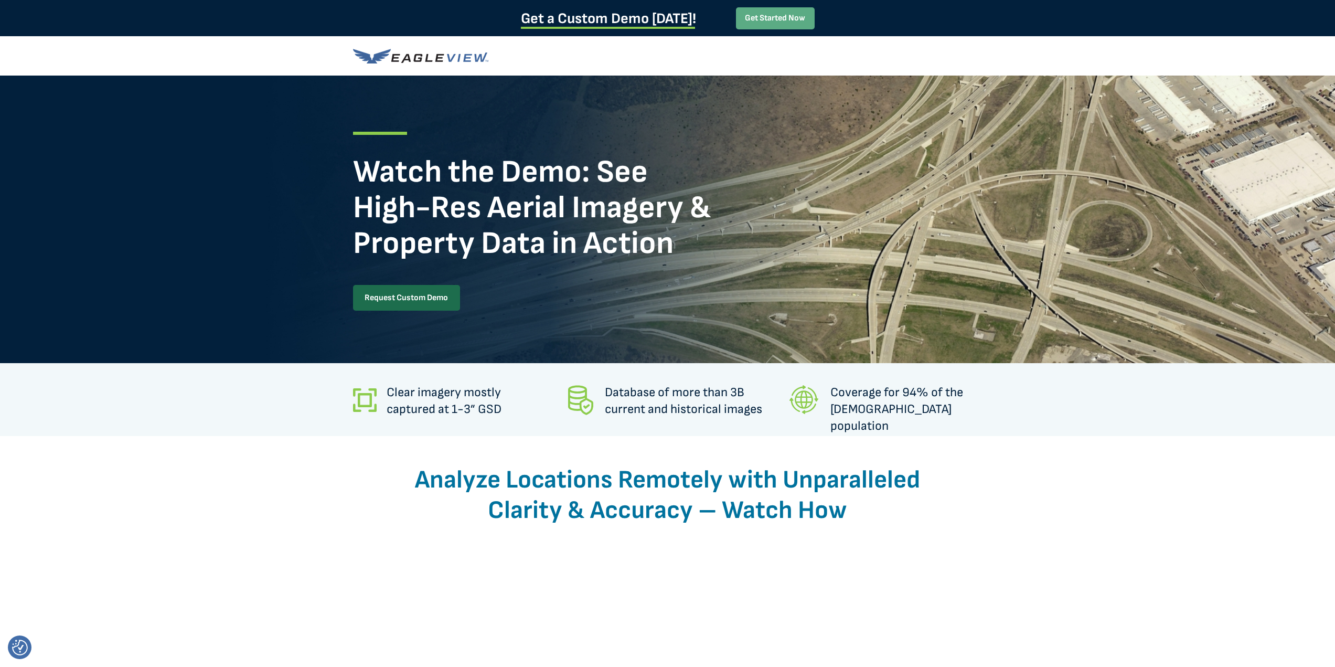
click at [389, 294] on strong "Request Custom Demo" at bounding box center [406, 298] width 83 height 10
drag, startPoint x: 376, startPoint y: 2656, endPoint x: 373, endPoint y: 2604, distance: 52.0
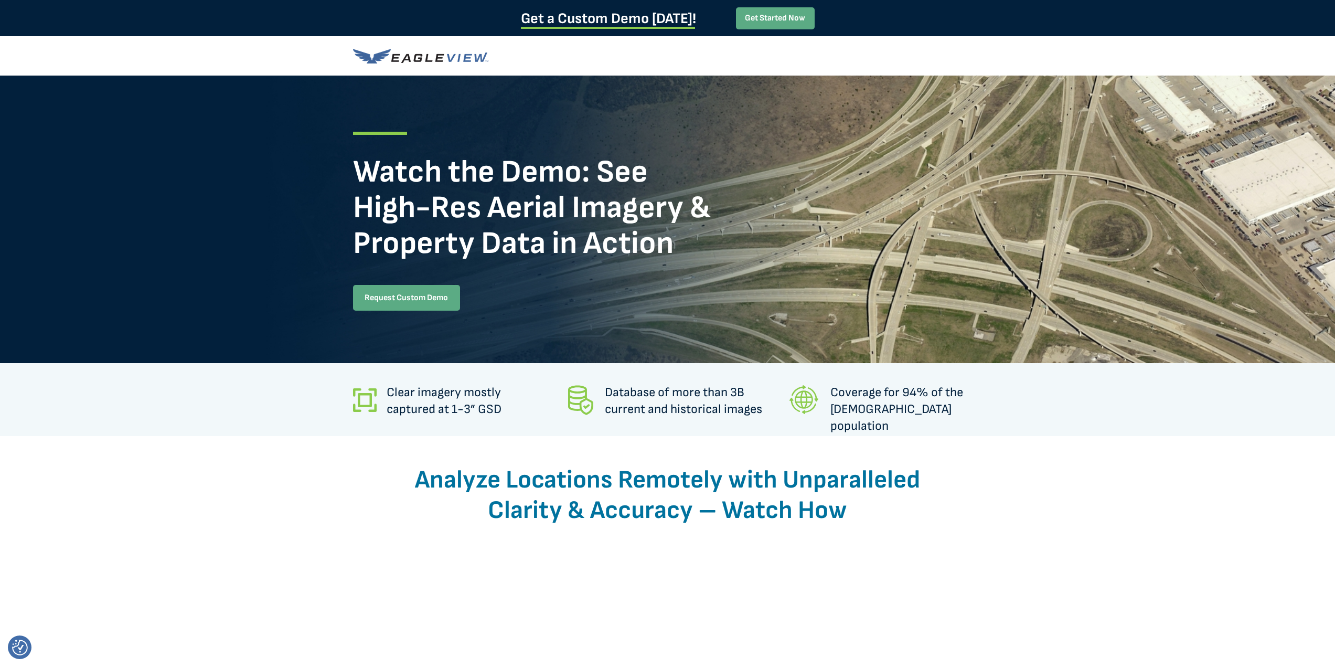
drag, startPoint x: 437, startPoint y: 2521, endPoint x: 890, endPoint y: 2924, distance: 605.9
drag, startPoint x: 208, startPoint y: 2680, endPoint x: 200, endPoint y: 2680, distance: 7.9
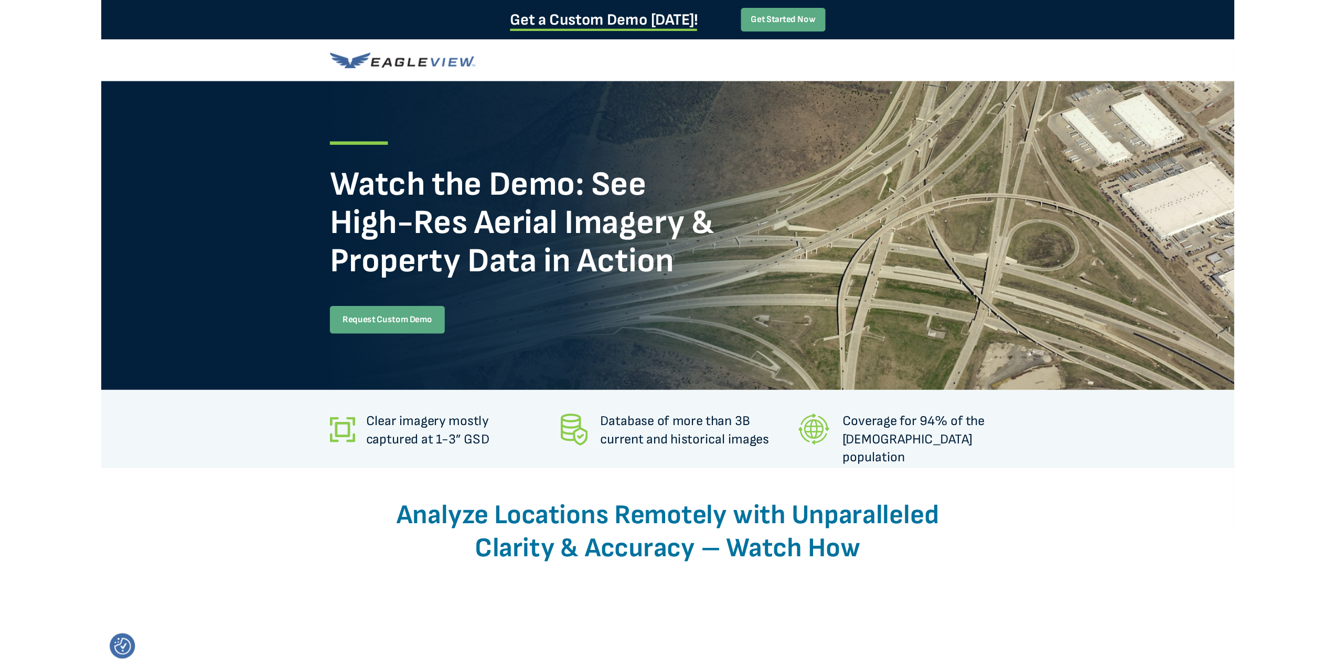
scroll to position [0, 0]
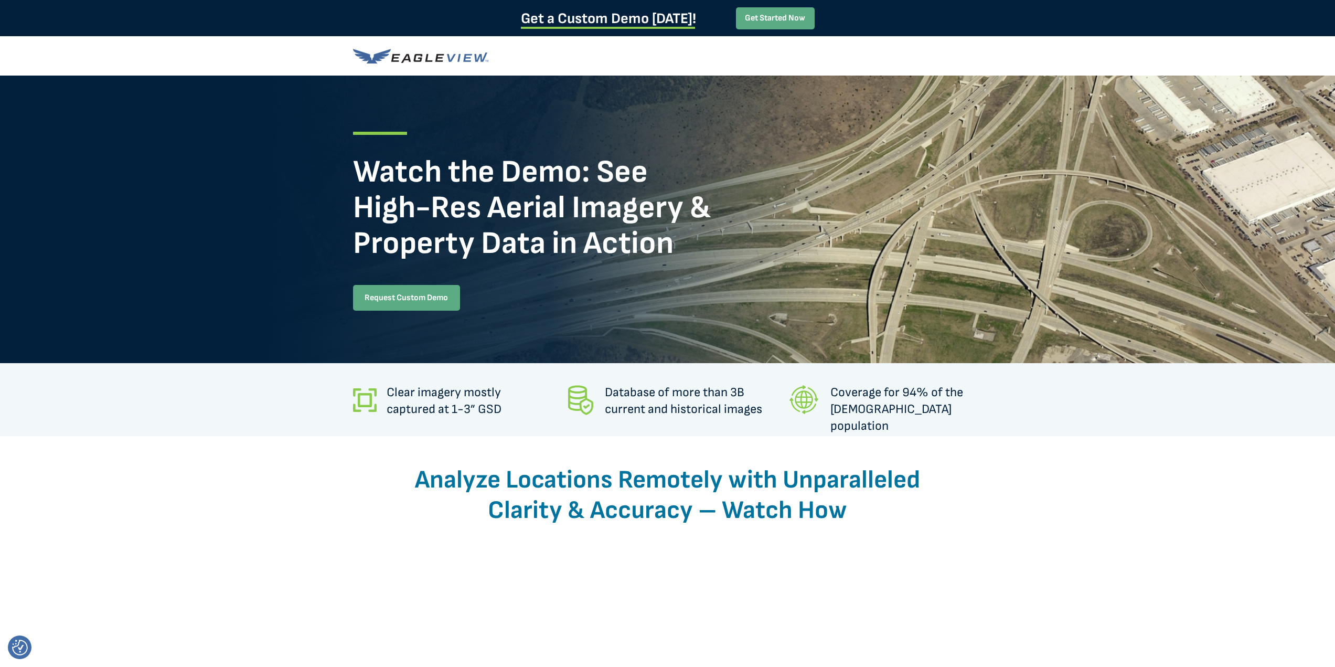
drag, startPoint x: 439, startPoint y: 24, endPoint x: 950, endPoint y: 497, distance: 696.3
click at [442, 296] on strong "Request Custom Demo" at bounding box center [406, 298] width 83 height 10
click at [413, 296] on strong "Request Custom Demo" at bounding box center [406, 298] width 83 height 10
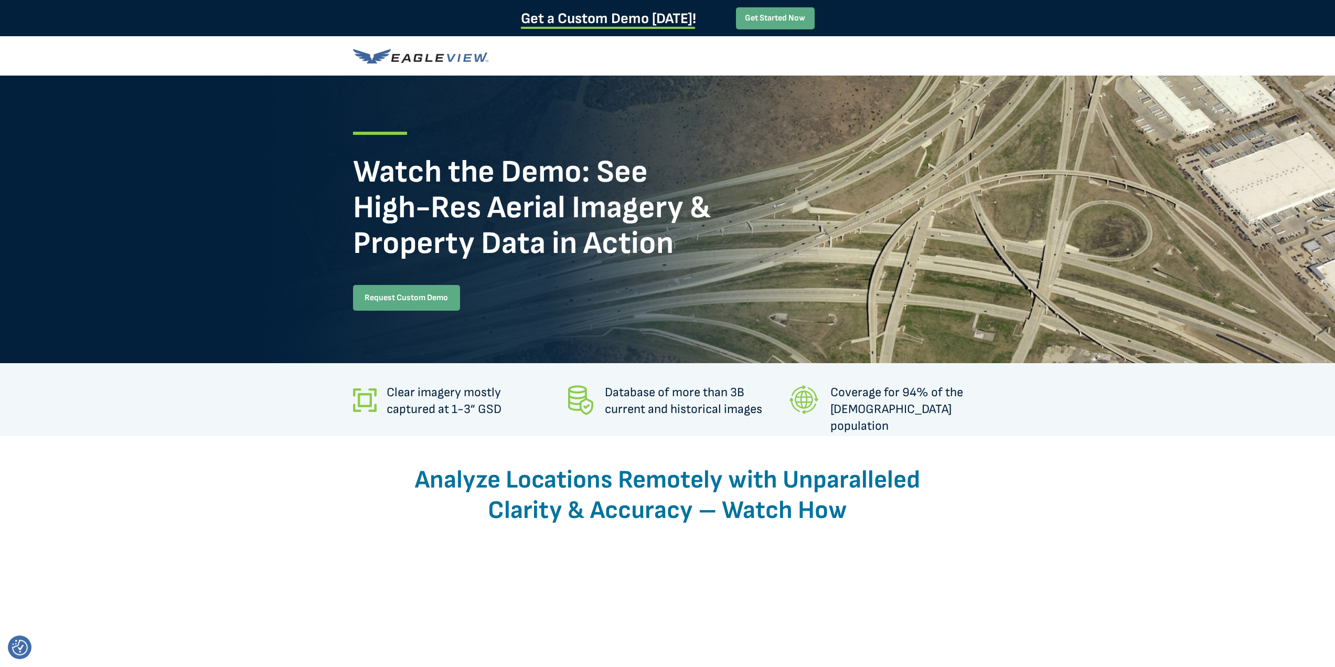
click at [164, 260] on div at bounding box center [667, 219] width 1335 height 287
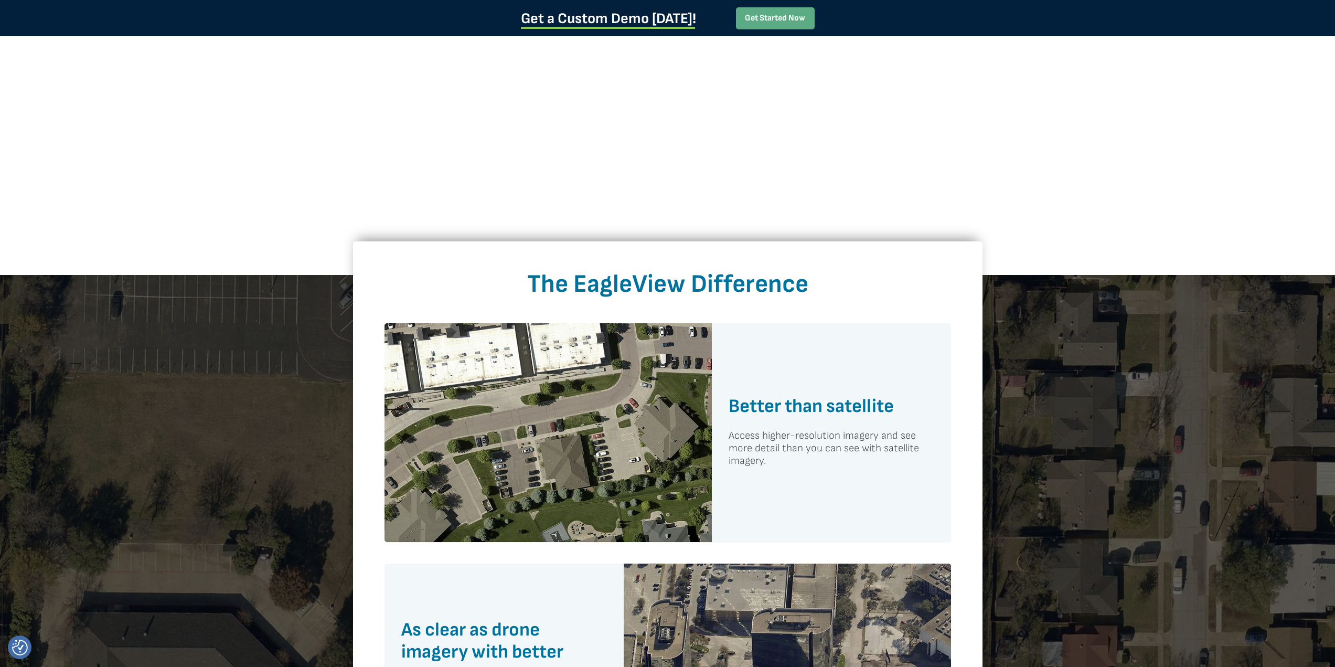
scroll to position [217, 0]
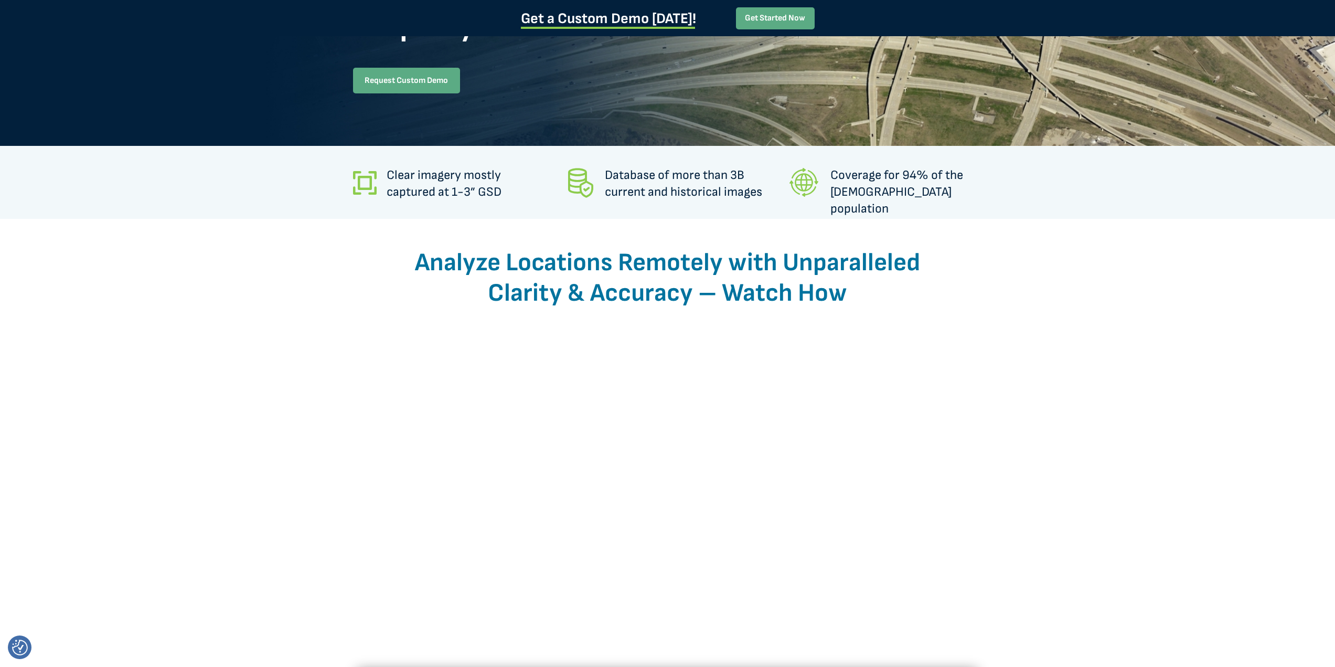
click at [933, 309] on h2 "Analyze Locations Remotely with Unparalleled Clarity & Accuracy – Watch How" at bounding box center [668, 281] width 536 height 61
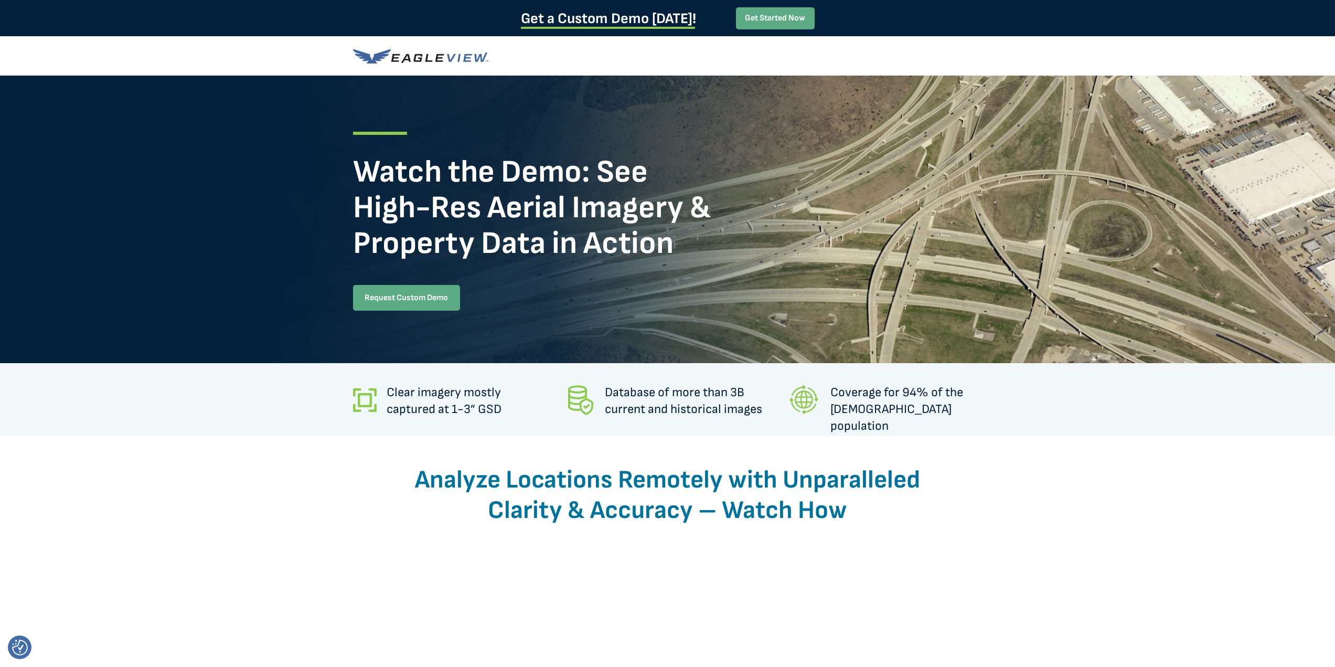
click at [426, 294] on strong "Request Custom Demo" at bounding box center [406, 298] width 83 height 10
click at [405, 285] on link "Request Custom Demo" at bounding box center [406, 298] width 107 height 26
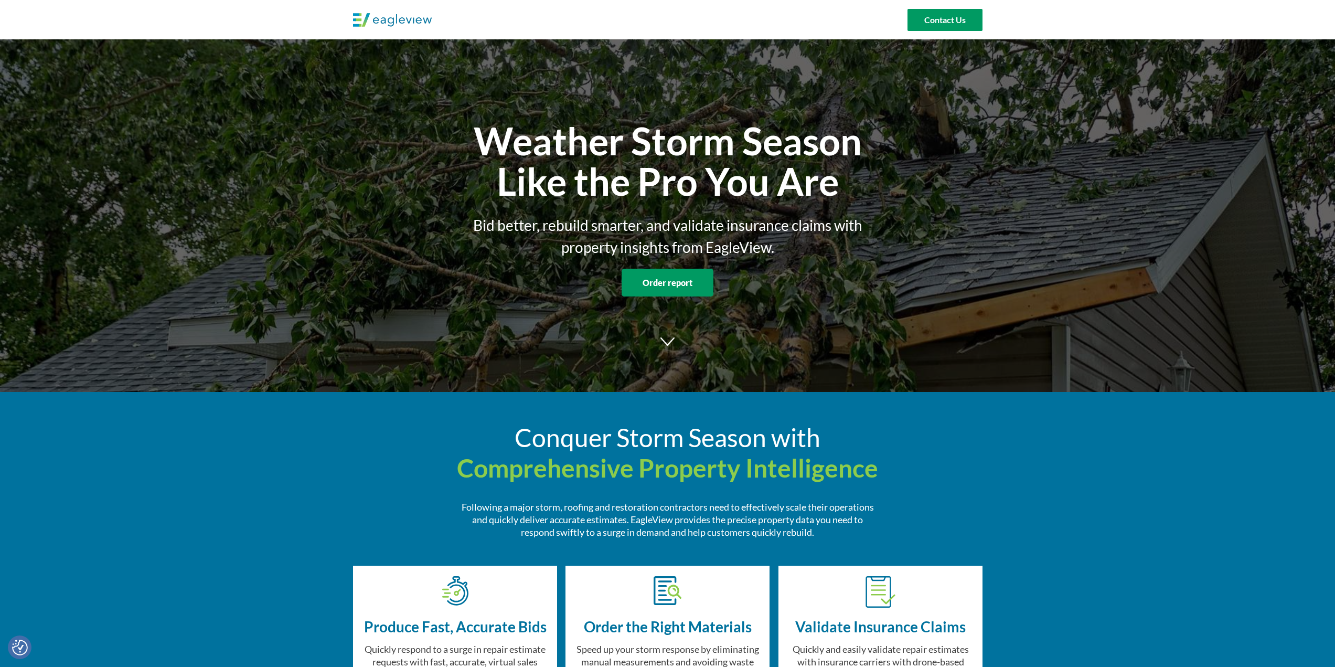
click at [668, 346] on img at bounding box center [667, 348] width 19 height 24
click at [659, 339] on img at bounding box center [667, 348] width 19 height 24
click at [665, 345] on img at bounding box center [667, 348] width 19 height 24
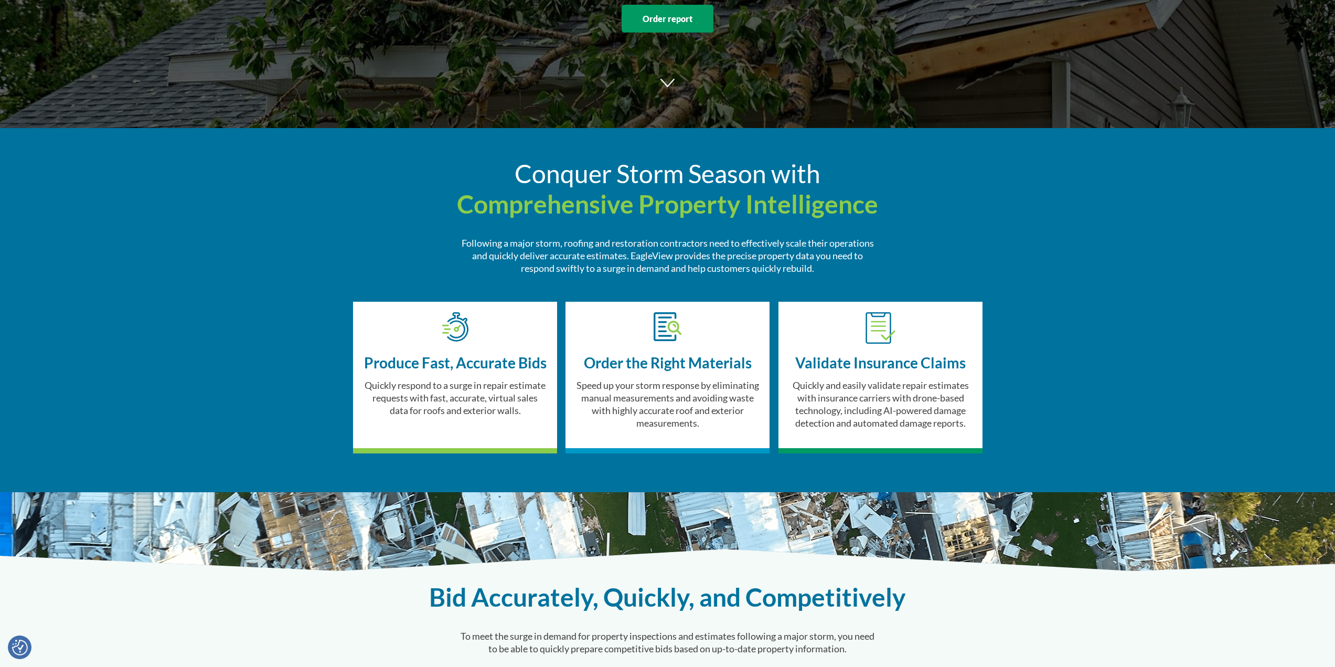
scroll to position [350, 0]
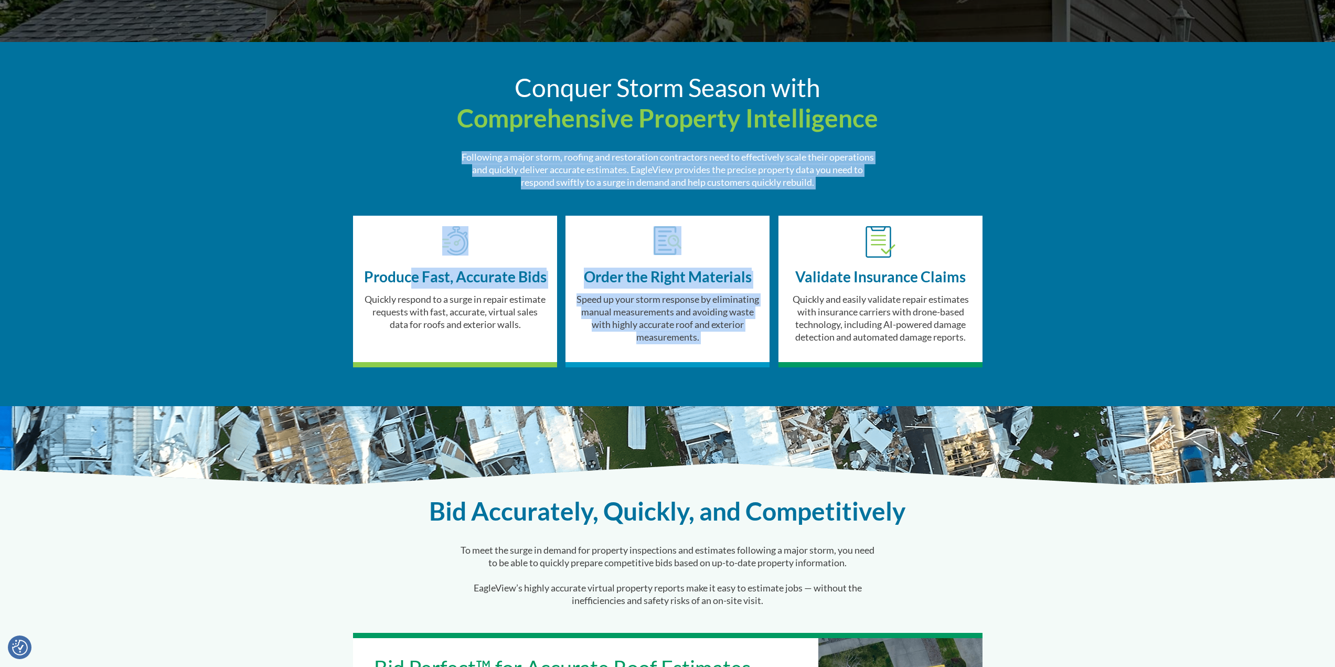
drag, startPoint x: 441, startPoint y: 280, endPoint x: 976, endPoint y: 329, distance: 537.3
click at [976, 329] on div at bounding box center [880, 292] width 204 height 152
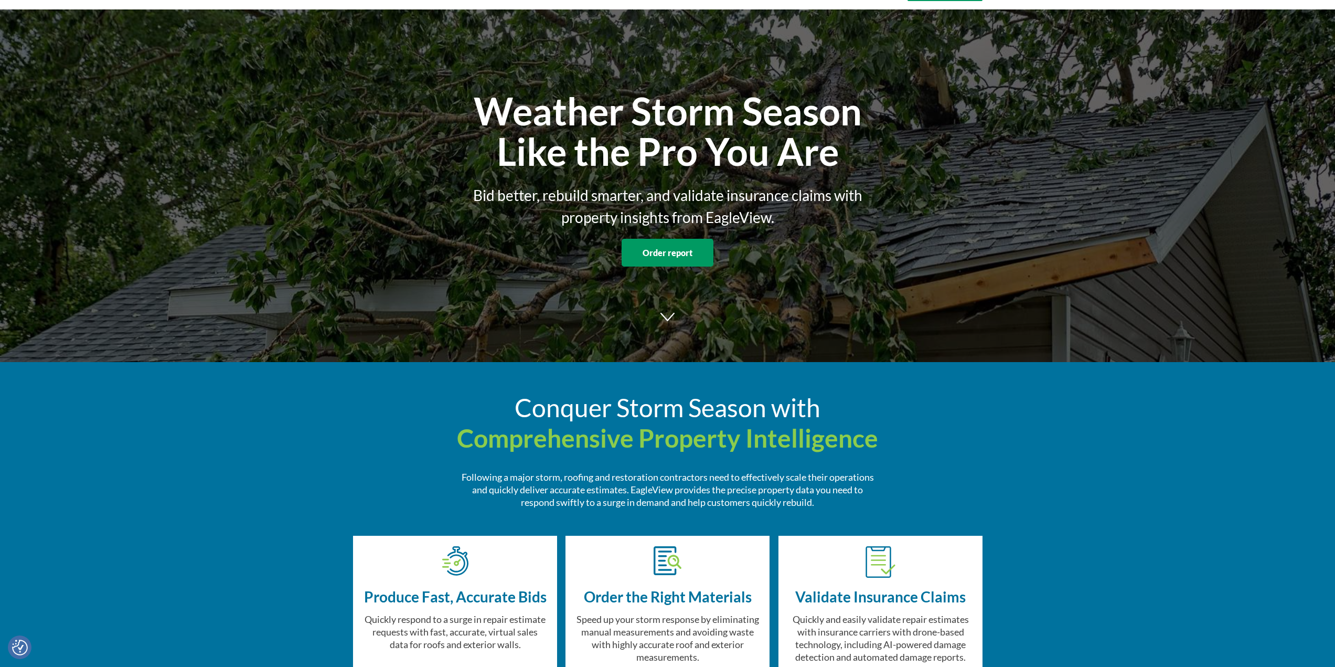
scroll to position [0, 0]
